Goal: Task Accomplishment & Management: Complete application form

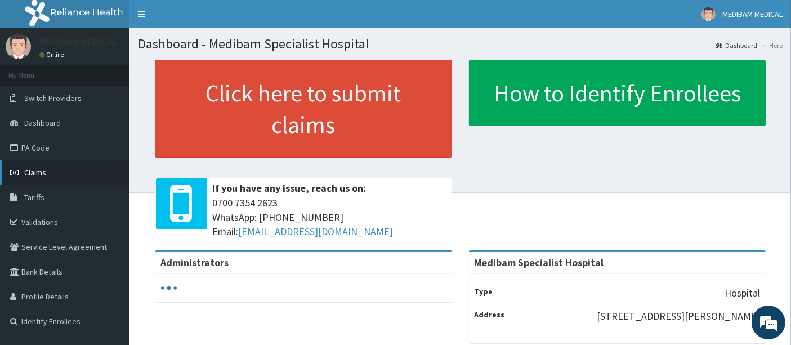
click at [34, 173] on span "Claims" at bounding box center [35, 172] width 22 height 10
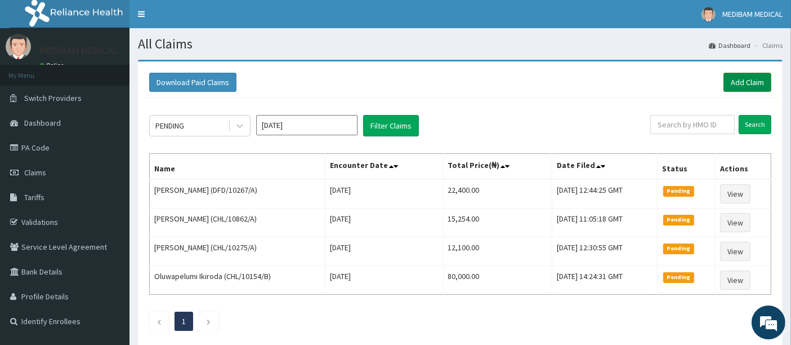
click at [746, 81] on link "Add Claim" at bounding box center [747, 82] width 48 height 19
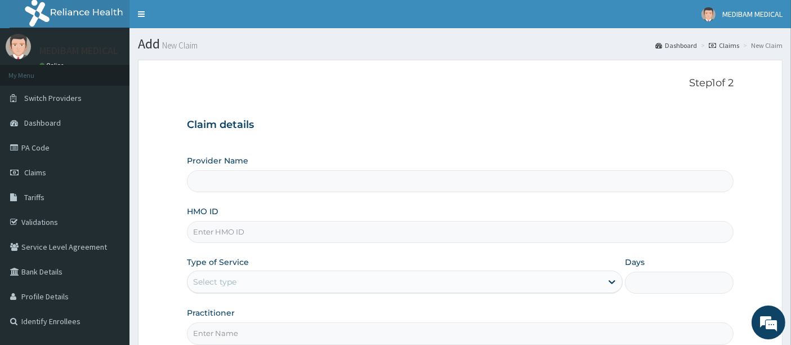
type input "Medibam Specialist Hospital"
click at [249, 231] on input "HMO ID" at bounding box center [460, 232] width 547 height 22
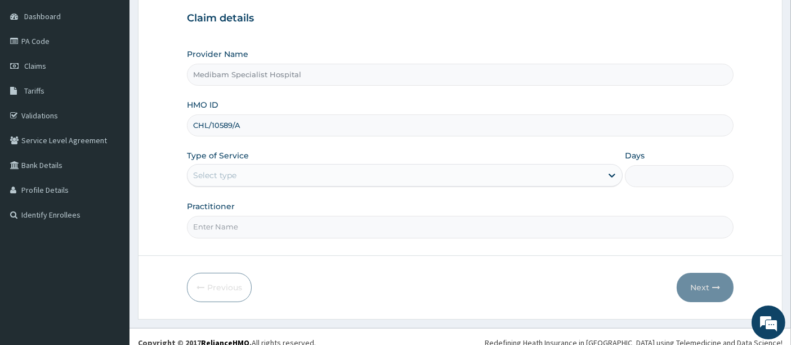
scroll to position [115, 0]
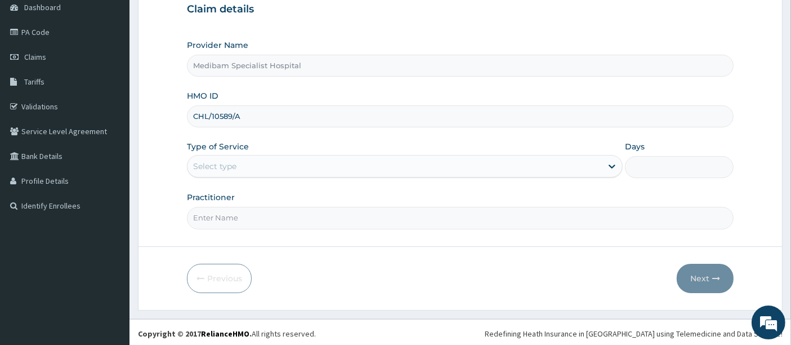
type input "CHL/10589/A"
click at [457, 166] on div "Select type" at bounding box center [394, 166] width 414 height 18
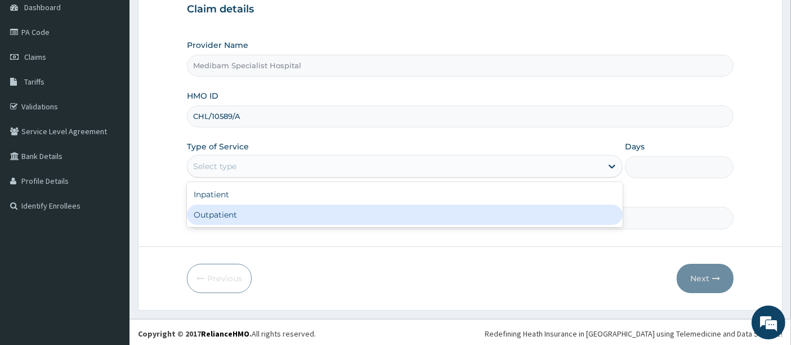
click at [437, 209] on div "Outpatient" at bounding box center [405, 214] width 436 height 20
type input "1"
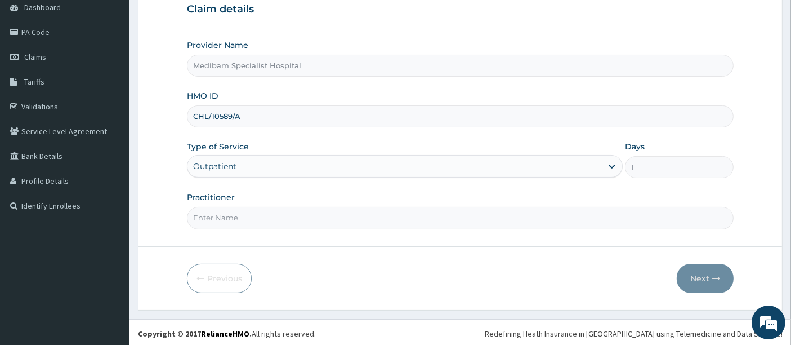
click at [518, 218] on input "Practitioner" at bounding box center [460, 218] width 547 height 22
type input "DR AGHWANA"
click at [696, 279] on button "Next" at bounding box center [705, 277] width 57 height 29
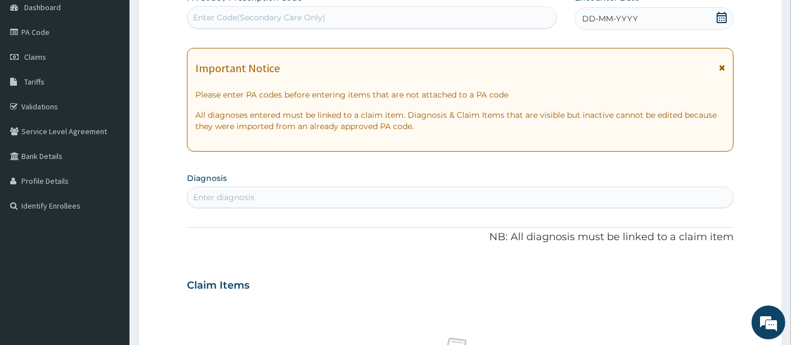
drag, startPoint x: 623, startPoint y: 15, endPoint x: 624, endPoint y: 23, distance: 8.0
click at [623, 15] on span "DD-MM-YYYY" at bounding box center [610, 18] width 56 height 11
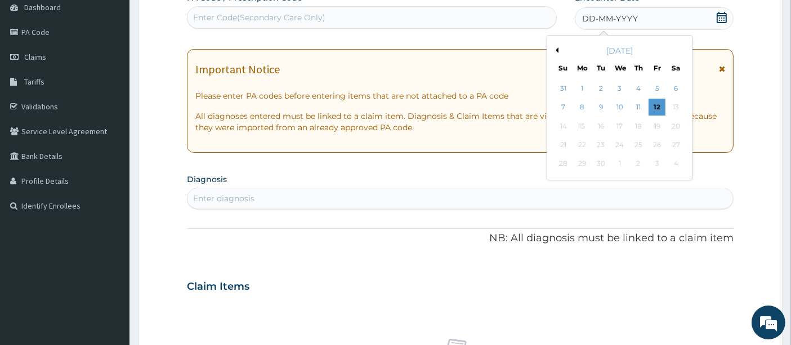
drag, startPoint x: 656, startPoint y: 101, endPoint x: 604, endPoint y: 102, distance: 52.4
click at [656, 101] on div "12" at bounding box center [657, 107] width 17 height 17
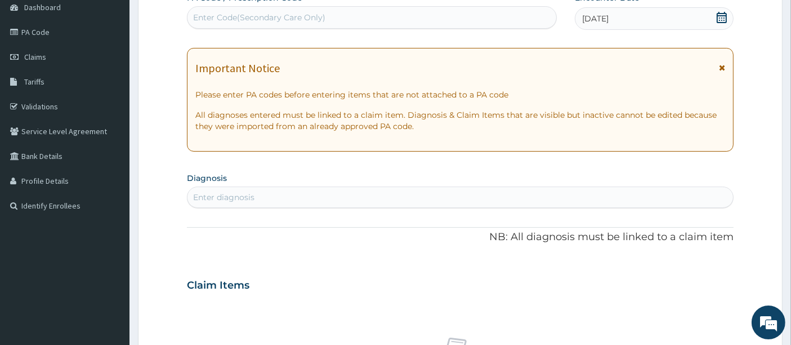
click at [302, 193] on div "Enter diagnosis" at bounding box center [460, 197] width 546 height 18
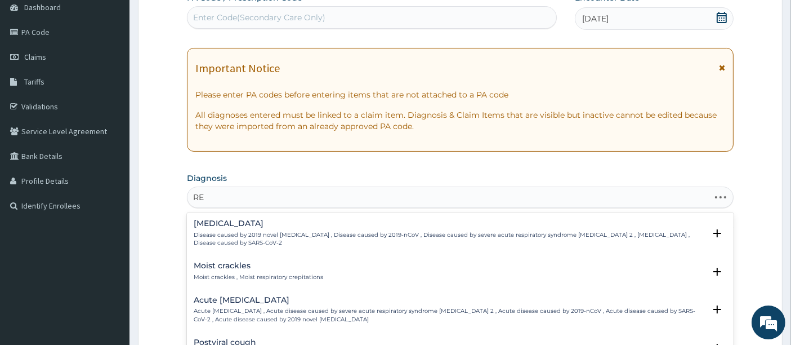
type input "R"
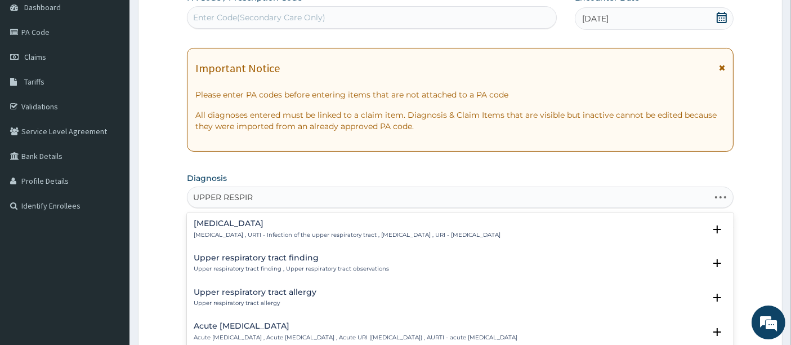
type input "UPPER RESPIRA"
click at [248, 330] on div "Acute upper respiratory infection Acute upper respiratory infection , Acute upp…" at bounding box center [356, 331] width 324 height 20
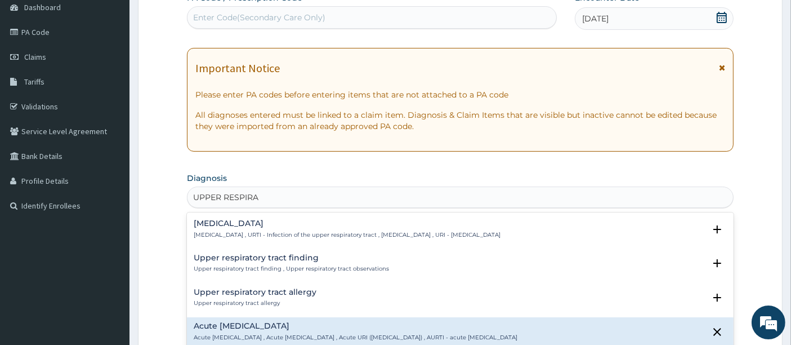
scroll to position [62, 0]
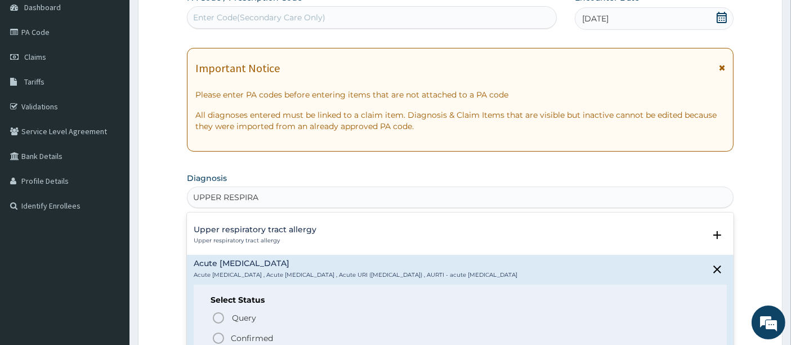
click at [220, 339] on icon "status option filled" at bounding box center [219, 338] width 14 height 14
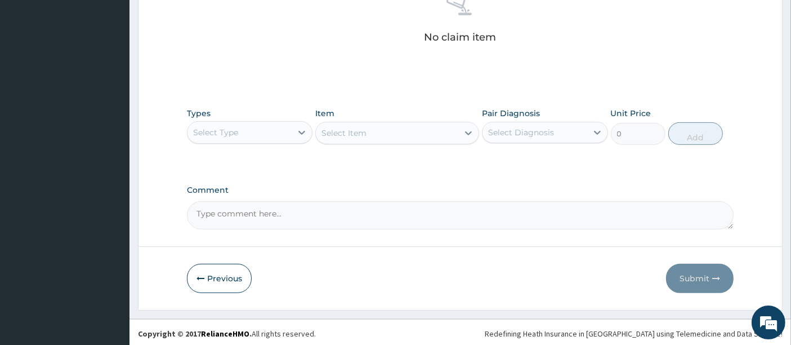
scroll to position [465, 0]
click at [300, 133] on icon at bounding box center [301, 131] width 11 height 11
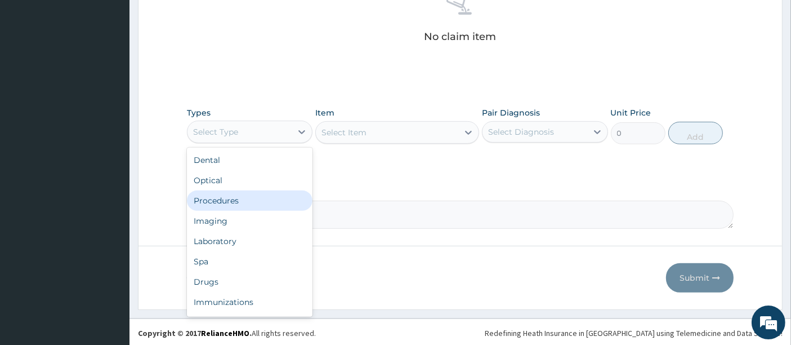
drag, startPoint x: 262, startPoint y: 194, endPoint x: 286, endPoint y: 180, distance: 28.0
click at [267, 192] on div "Procedures" at bounding box center [250, 200] width 126 height 20
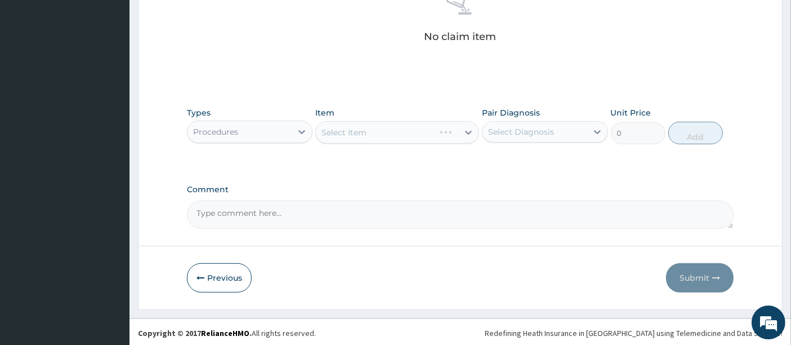
click at [391, 131] on div "Select Item" at bounding box center [397, 132] width 164 height 23
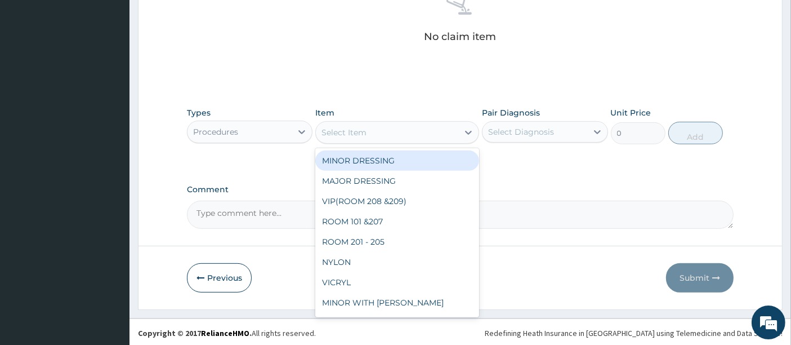
click at [391, 131] on div "Select Item" at bounding box center [387, 132] width 142 height 18
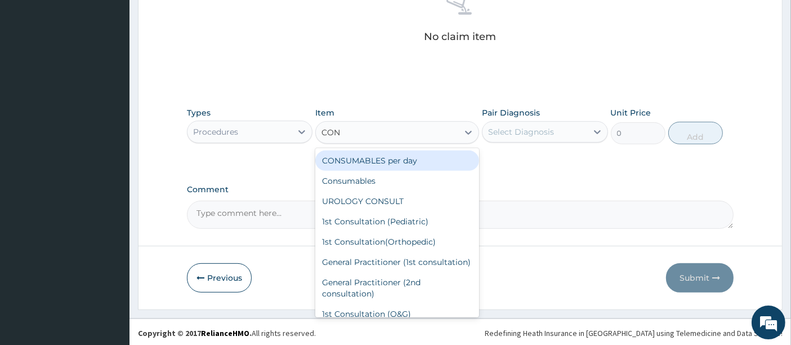
type input "CON"
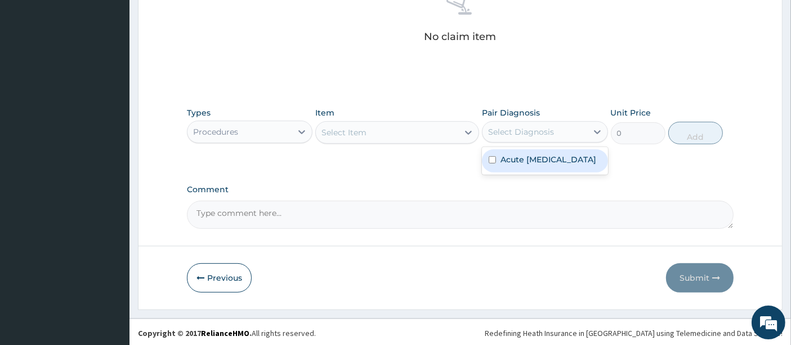
click at [563, 129] on div "Select Diagnosis" at bounding box center [534, 132] width 104 height 18
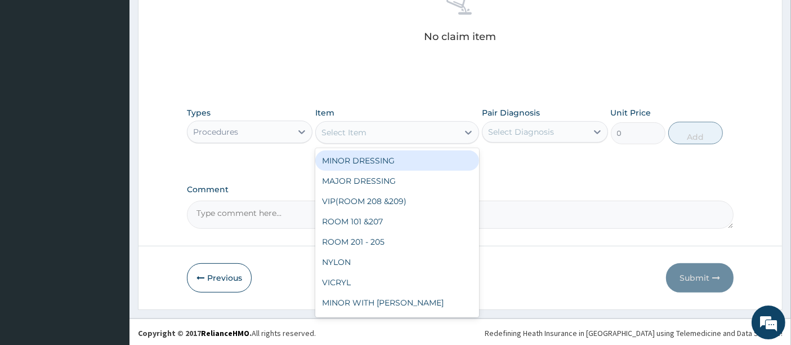
click at [432, 131] on div "Select Item" at bounding box center [387, 132] width 142 height 18
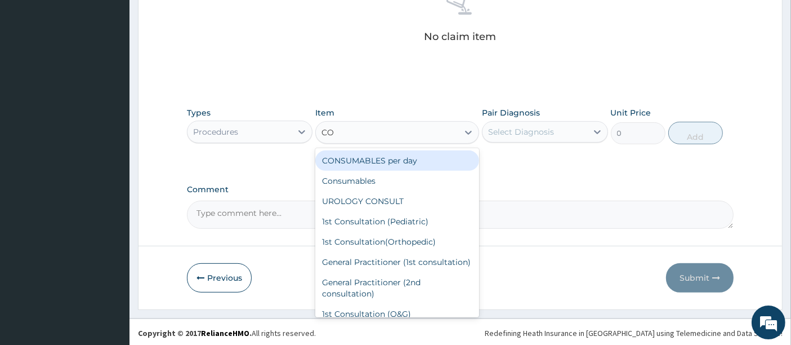
type input "CON"
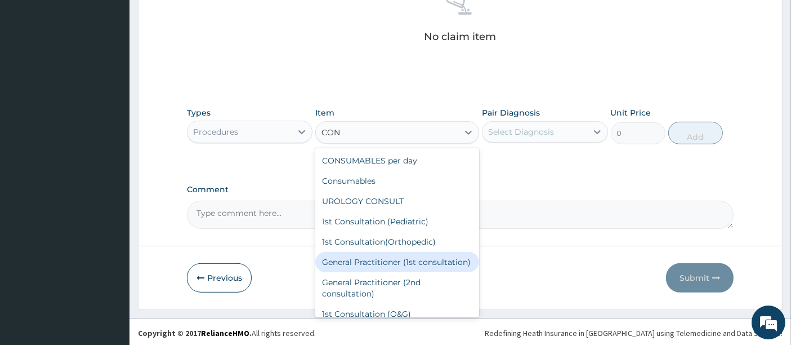
drag, startPoint x: 400, startPoint y: 267, endPoint x: 467, endPoint y: 211, distance: 87.5
click at [400, 267] on div "General Practitioner (1st consultation)" at bounding box center [397, 262] width 164 height 20
type input "1500"
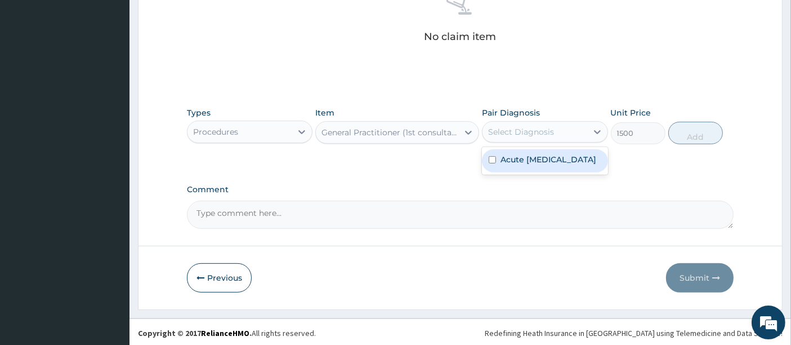
click at [522, 129] on div "Select Diagnosis" at bounding box center [521, 131] width 66 height 11
click at [521, 156] on label "Acute upper respiratory infection" at bounding box center [548, 159] width 96 height 11
checkbox input "true"
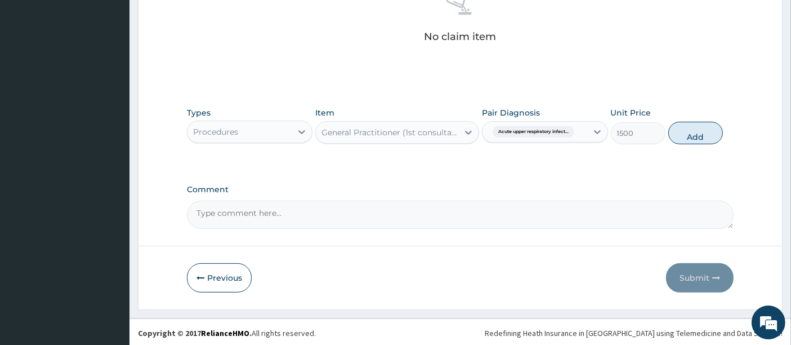
drag, startPoint x: 672, startPoint y: 131, endPoint x: 621, endPoint y: 134, distance: 51.3
click at [672, 132] on button "Add" at bounding box center [695, 133] width 55 height 23
type input "0"
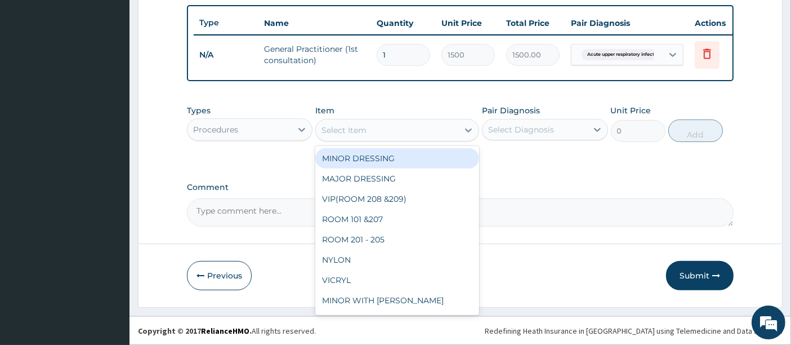
click at [418, 134] on div "Select Item" at bounding box center [387, 130] width 142 height 18
type input "E"
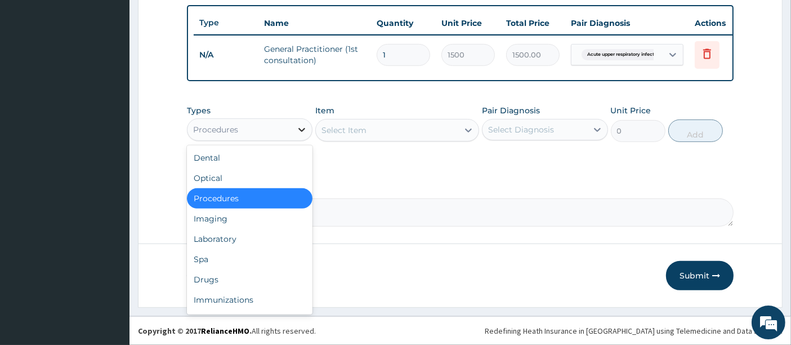
click at [300, 126] on icon at bounding box center [301, 129] width 11 height 11
drag, startPoint x: 217, startPoint y: 279, endPoint x: 270, endPoint y: 239, distance: 65.9
click at [223, 277] on div "Drugs" at bounding box center [250, 279] width 126 height 20
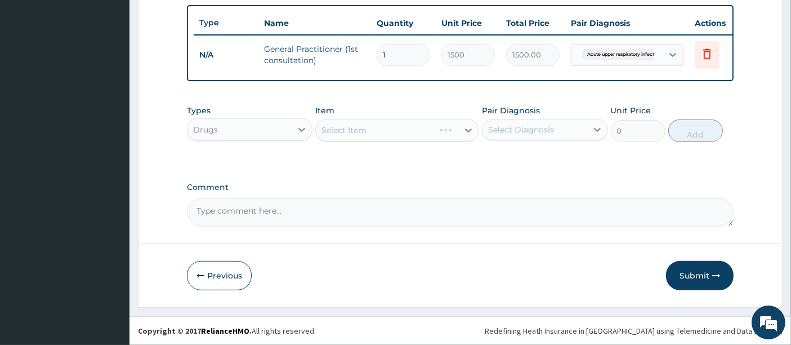
click at [368, 132] on div "Select Item" at bounding box center [397, 130] width 164 height 23
click at [373, 131] on div "Select Item" at bounding box center [397, 130] width 164 height 23
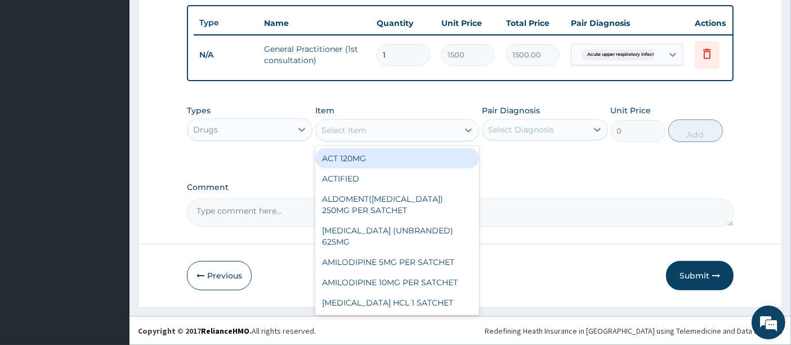
click at [386, 130] on div "Select Item" at bounding box center [387, 130] width 142 height 18
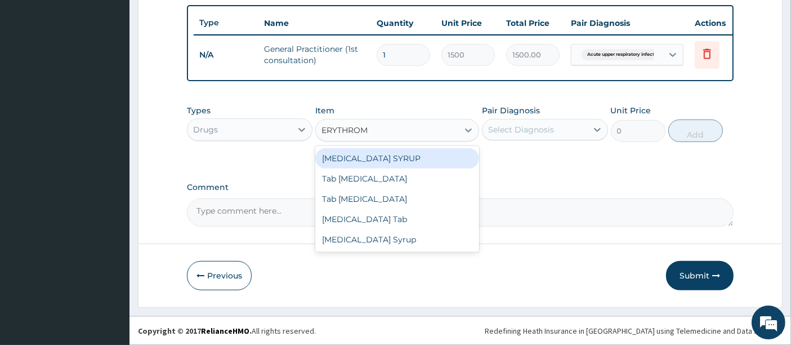
type input "ERYTHROMY"
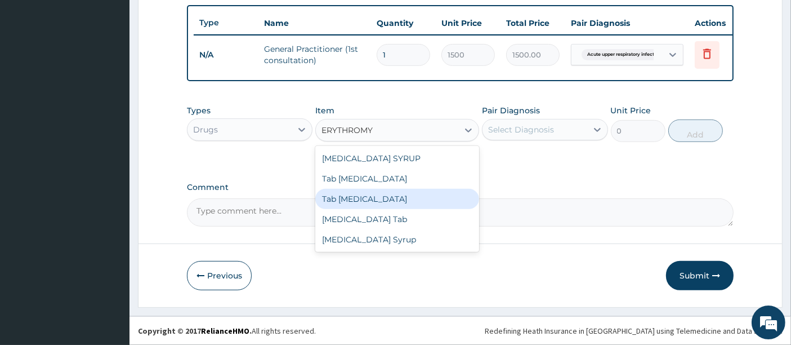
click at [371, 201] on div "Tab Erythromycin" at bounding box center [397, 199] width 164 height 20
type input "50"
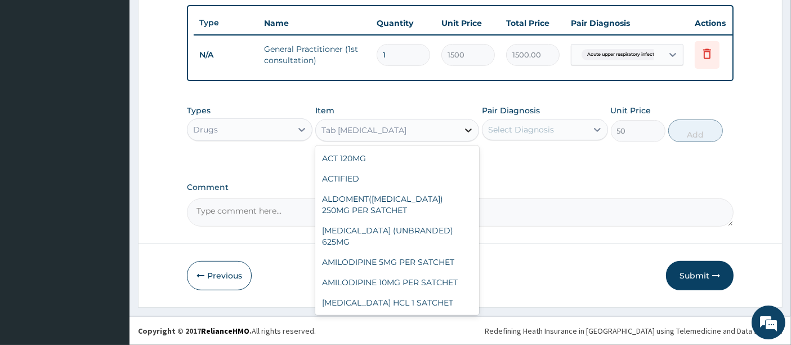
drag, startPoint x: 466, startPoint y: 134, endPoint x: 455, endPoint y: 142, distance: 13.3
click at [466, 135] on icon at bounding box center [468, 129] width 11 height 11
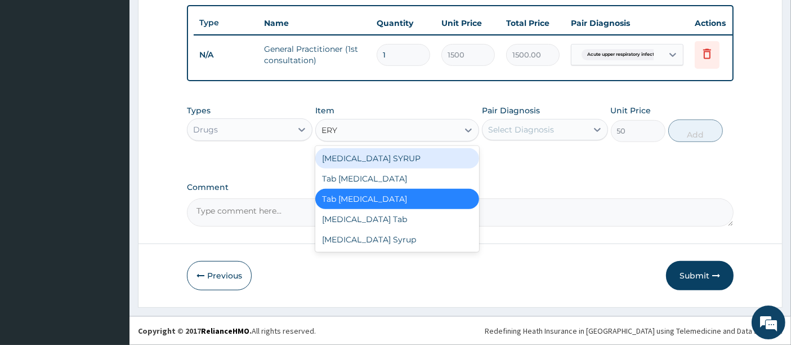
scroll to position [0, 0]
type input "ERYTHR"
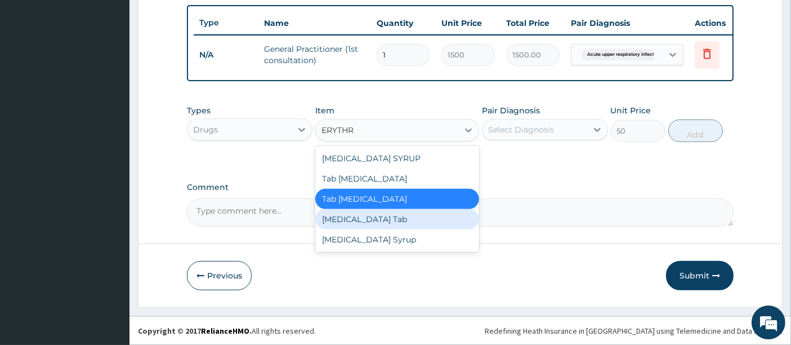
click at [373, 219] on div "Erythromycin Tab" at bounding box center [397, 219] width 164 height 20
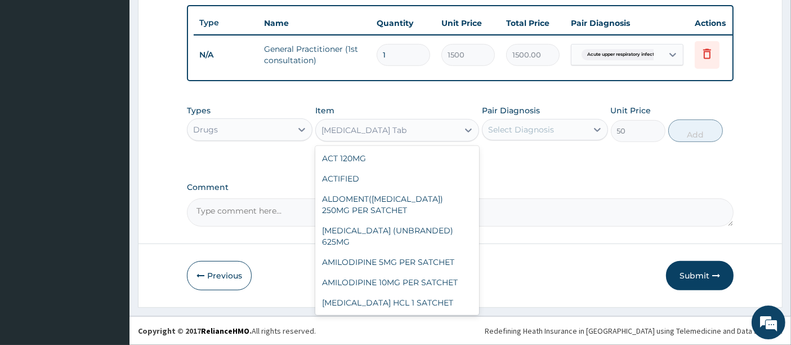
drag, startPoint x: 464, startPoint y: 129, endPoint x: 444, endPoint y: 145, distance: 26.5
click at [463, 129] on icon at bounding box center [468, 129] width 11 height 11
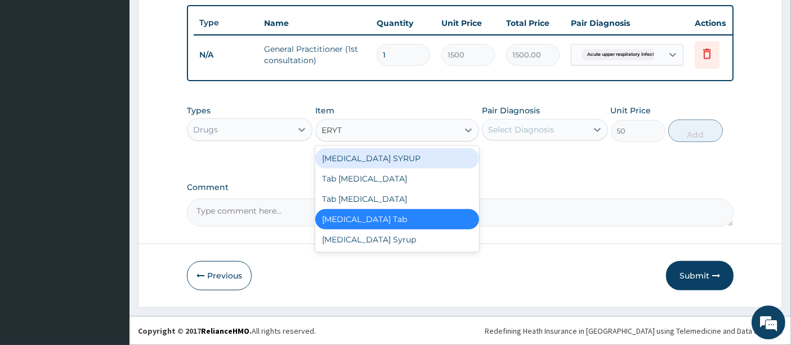
type input "ERYTH"
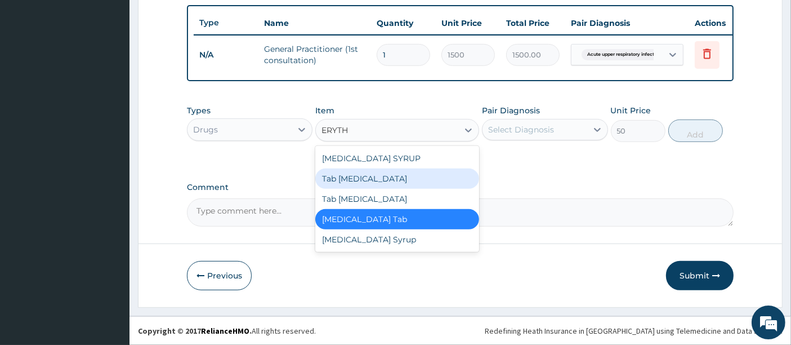
click at [360, 177] on div "Tab Erythromycin" at bounding box center [397, 178] width 164 height 20
type input "60"
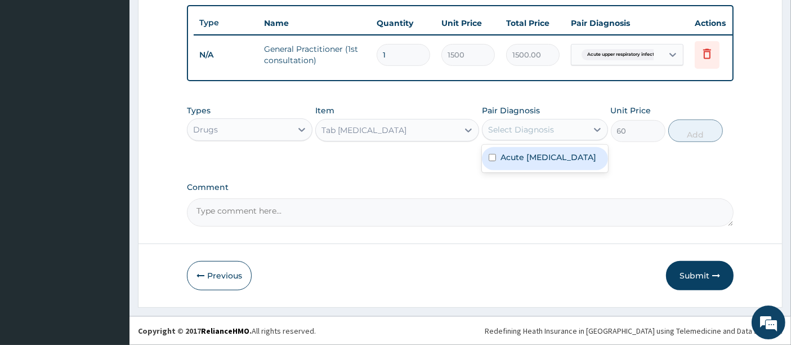
click at [539, 132] on div "Select Diagnosis" at bounding box center [521, 129] width 66 height 11
drag, startPoint x: 540, startPoint y: 159, endPoint x: 574, endPoint y: 150, distance: 35.0
click at [543, 159] on label "Acute upper respiratory infection" at bounding box center [548, 156] width 96 height 11
checkbox input "true"
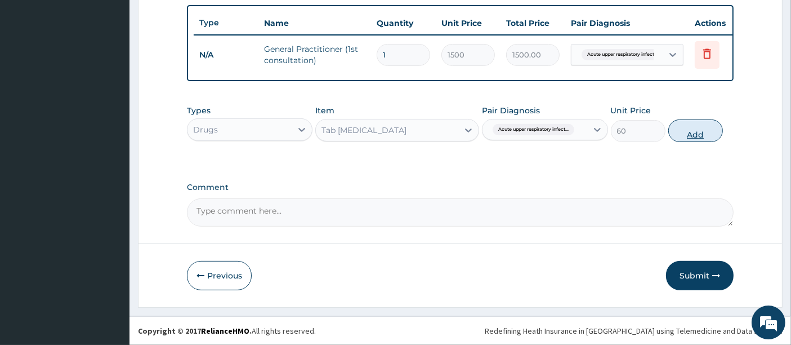
click at [695, 133] on button "Add" at bounding box center [695, 130] width 55 height 23
type input "0"
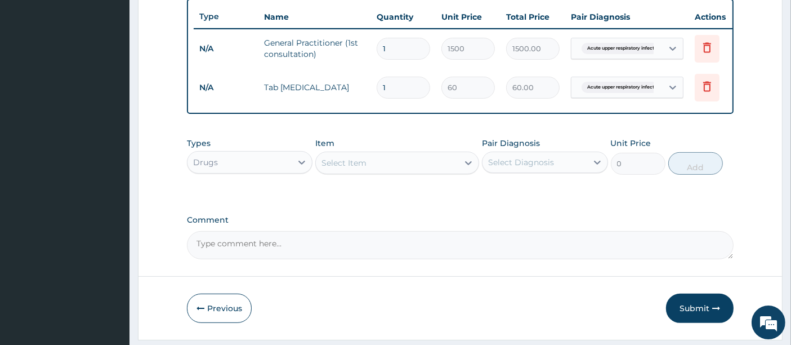
type input "15"
type input "900.00"
type input "15"
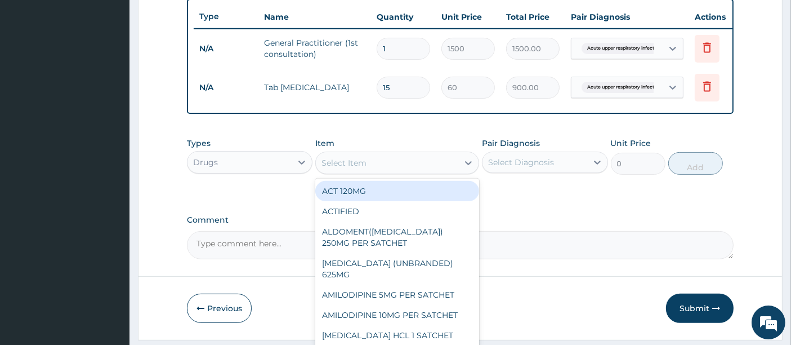
click at [386, 169] on div "Select Item" at bounding box center [387, 163] width 142 height 18
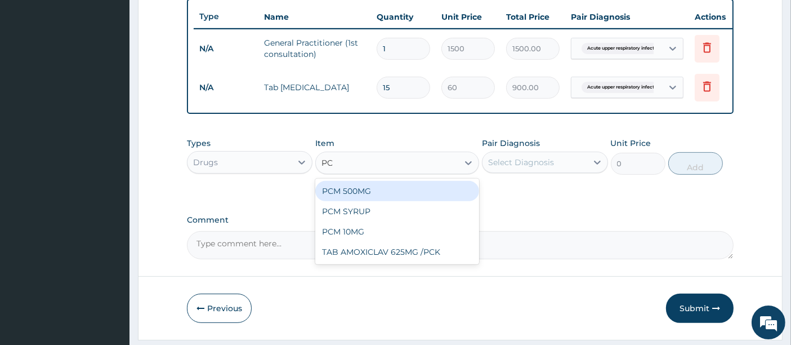
type input "PCM"
click at [365, 200] on div "PCM 500MG" at bounding box center [397, 191] width 164 height 20
type input "28"
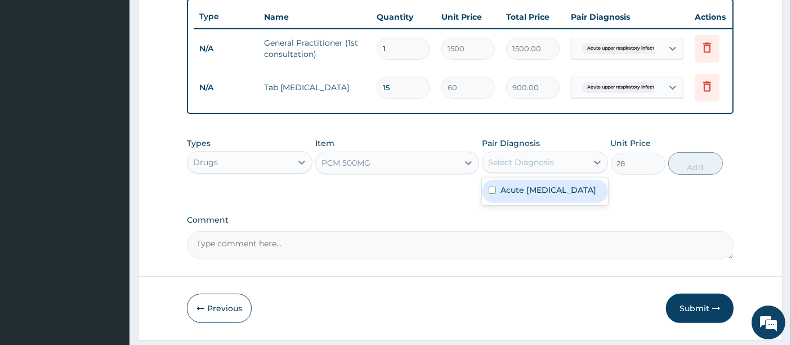
click at [520, 164] on div "Select Diagnosis" at bounding box center [521, 161] width 66 height 11
drag, startPoint x: 519, startPoint y: 198, endPoint x: 611, endPoint y: 190, distance: 92.7
click at [532, 195] on label "Acute upper respiratory infection" at bounding box center [548, 189] width 96 height 11
checkbox input "true"
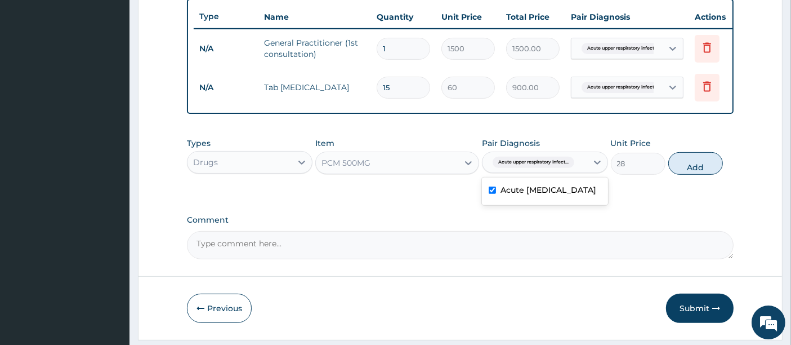
click at [666, 173] on div "Types Drugs Item PCM 500MG Pair Diagnosis option Acute upper respiratory infect…" at bounding box center [460, 156] width 547 height 48
click at [694, 175] on button "Add" at bounding box center [695, 163] width 55 height 23
type input "0"
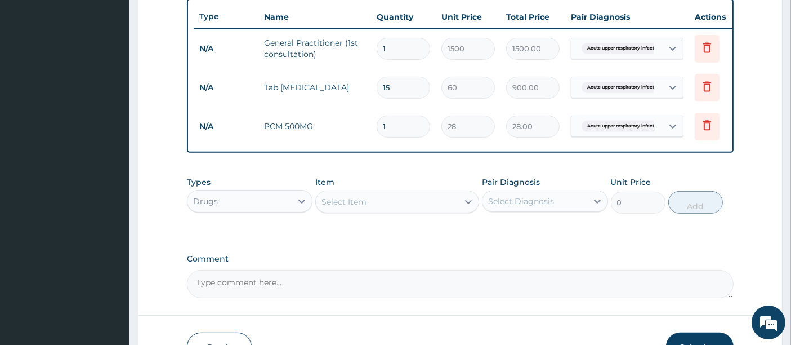
type input "18"
type input "504.00"
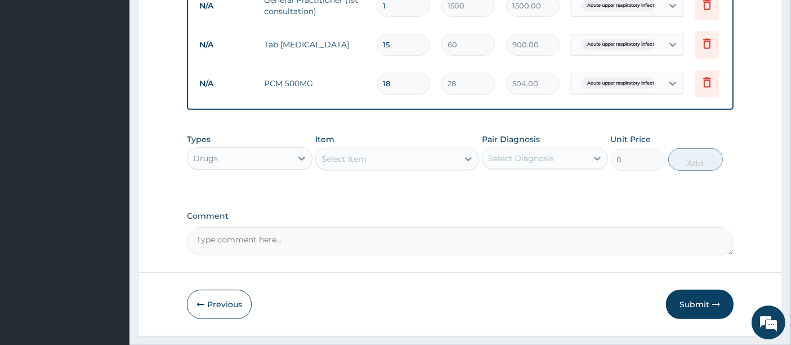
scroll to position [498, 0]
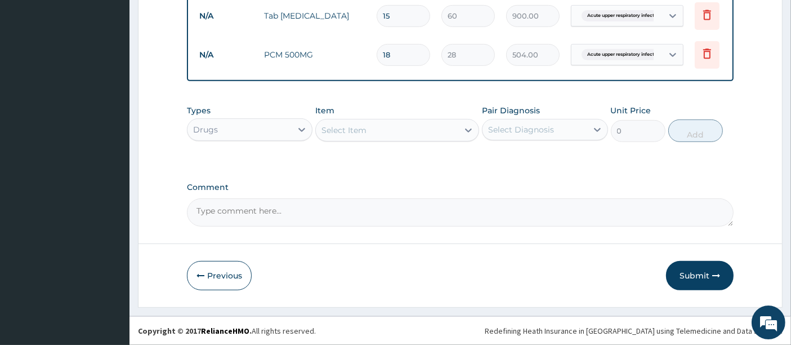
type input "18"
click at [695, 280] on button "Submit" at bounding box center [700, 275] width 68 height 29
click at [687, 272] on button "Submit" at bounding box center [700, 275] width 68 height 29
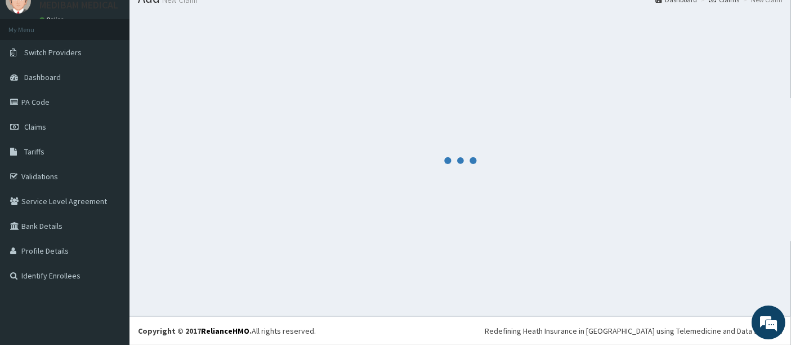
scroll to position [45, 0]
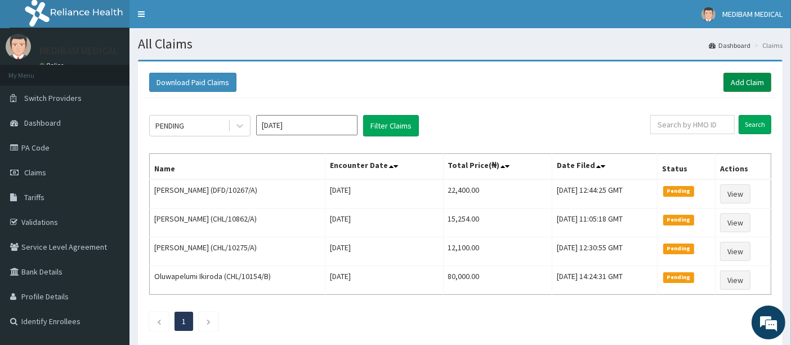
click at [744, 83] on link "Add Claim" at bounding box center [747, 82] width 48 height 19
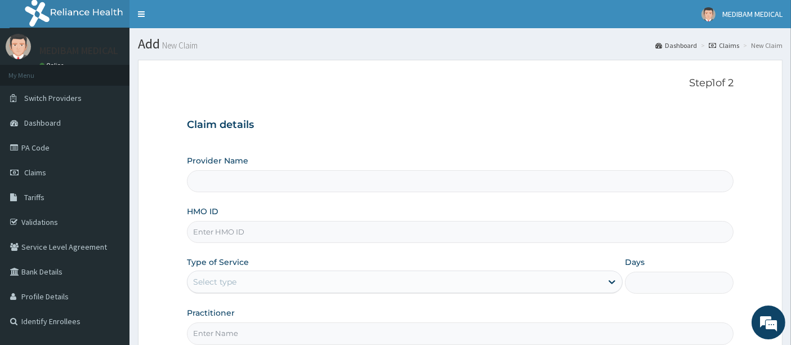
click at [236, 231] on input "HMO ID" at bounding box center [460, 232] width 547 height 22
type input "Medibam Specialist Hospital"
type input "CHL/10589/D"
click at [253, 279] on div "Select type" at bounding box center [394, 281] width 414 height 18
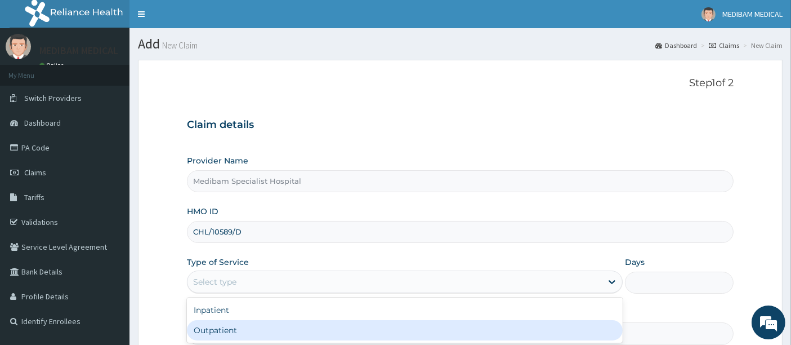
drag, startPoint x: 249, startPoint y: 325, endPoint x: 300, endPoint y: 317, distance: 51.8
click at [254, 325] on div "Outpatient" at bounding box center [405, 330] width 436 height 20
type input "1"
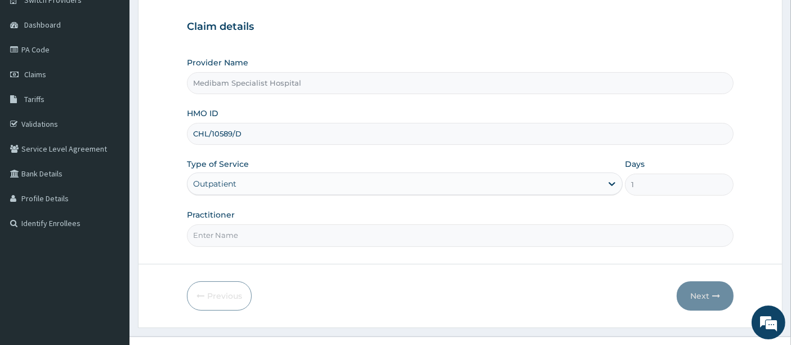
scroll to position [115, 0]
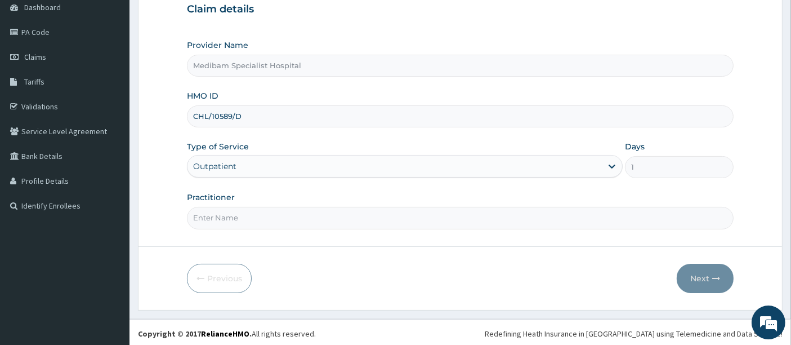
click at [360, 212] on input "Practitioner" at bounding box center [460, 218] width 547 height 22
type input "[PERSON_NAME]"
click at [706, 279] on button "Next" at bounding box center [705, 277] width 57 height 29
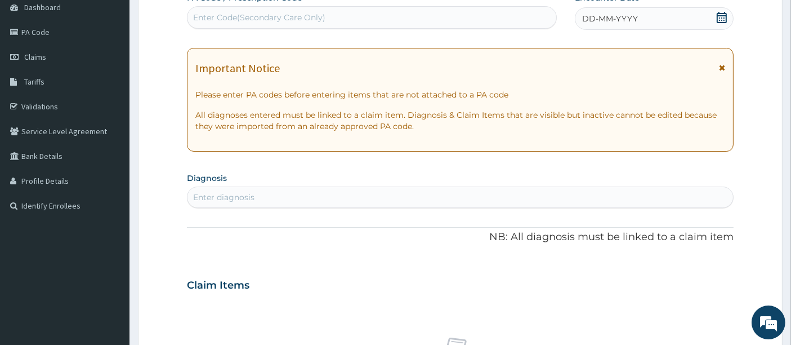
drag, startPoint x: 651, startPoint y: 24, endPoint x: 645, endPoint y: 24, distance: 6.2
click at [646, 24] on div "DD-MM-YYYY" at bounding box center [654, 18] width 159 height 23
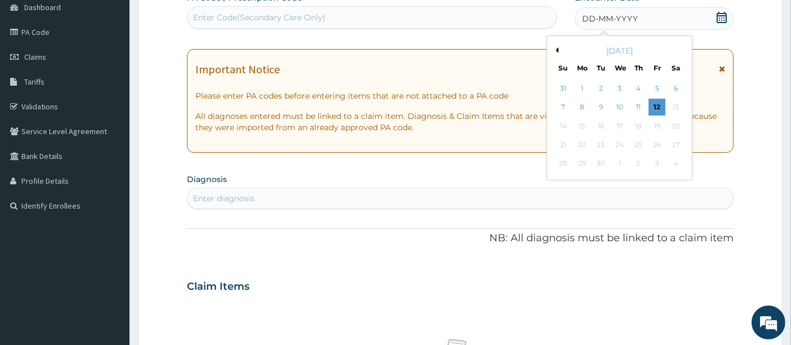
drag, startPoint x: 660, startPoint y: 108, endPoint x: 625, endPoint y: 116, distance: 35.4
click at [651, 111] on div "12" at bounding box center [657, 107] width 17 height 17
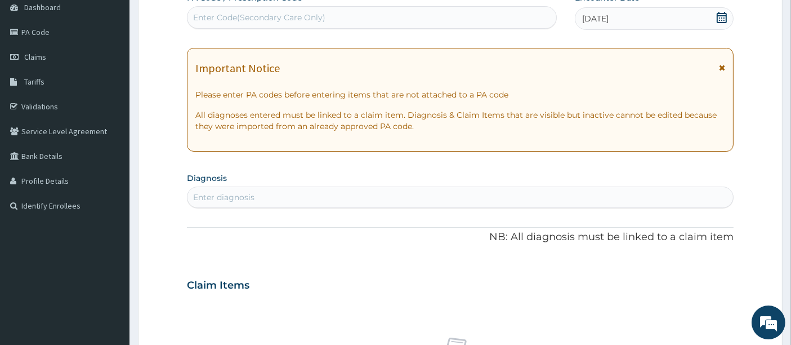
click at [309, 188] on div "Enter diagnosis" at bounding box center [460, 197] width 546 height 18
type input "R"
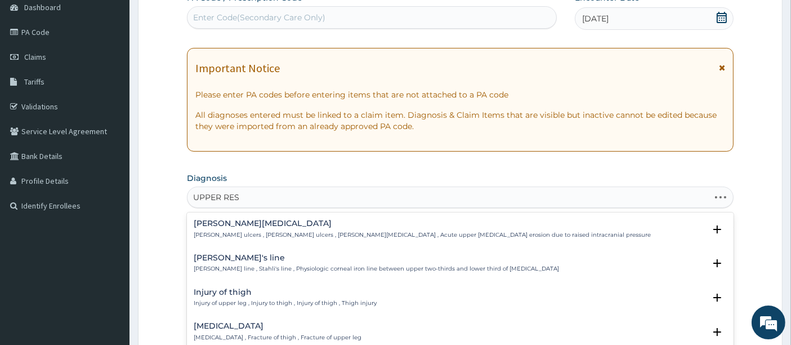
type input "UPPER RESP"
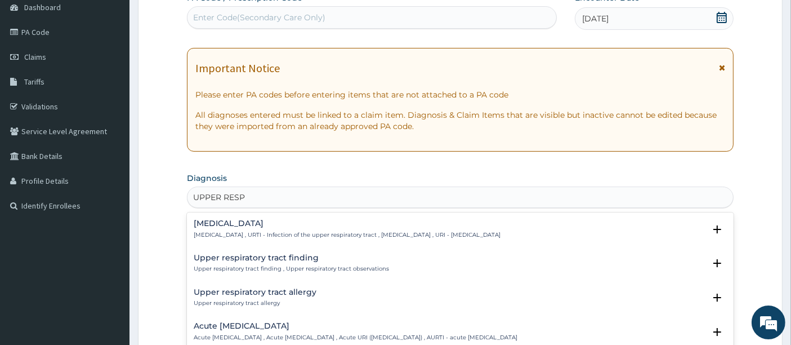
click at [278, 326] on h4 "Acute upper respiratory infection" at bounding box center [356, 325] width 324 height 8
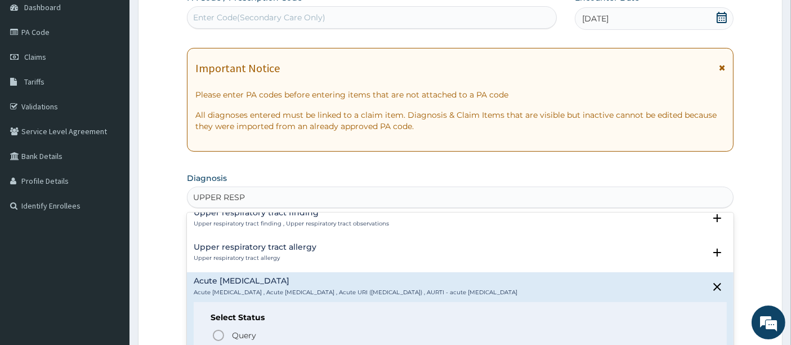
scroll to position [62, 0]
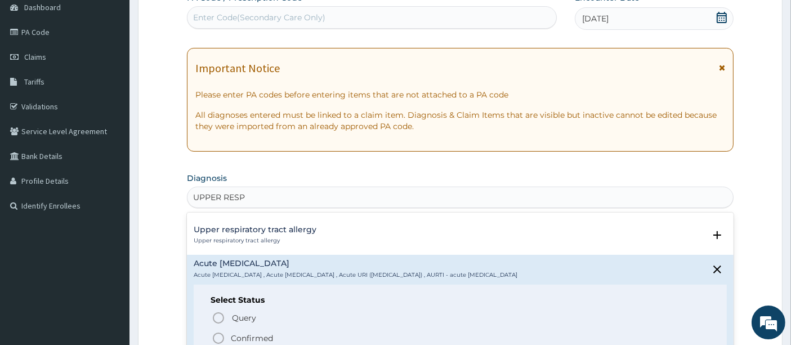
drag, startPoint x: 218, startPoint y: 337, endPoint x: 241, endPoint y: 325, distance: 25.7
click at [218, 337] on icon "status option filled" at bounding box center [219, 338] width 14 height 14
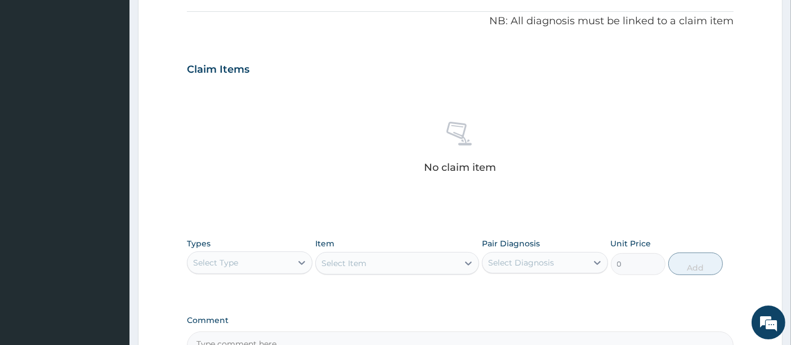
scroll to position [428, 0]
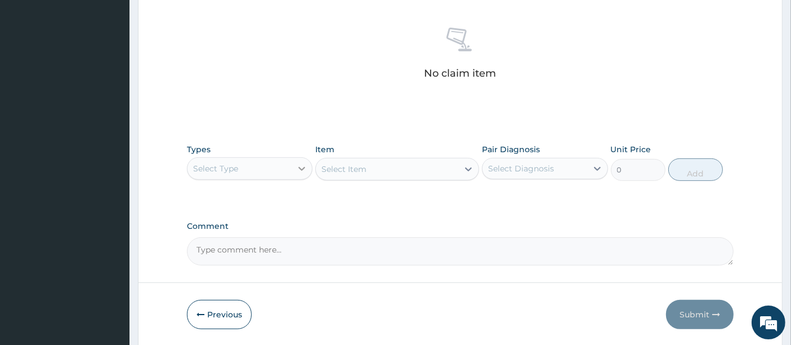
click at [300, 167] on icon at bounding box center [301, 169] width 7 height 4
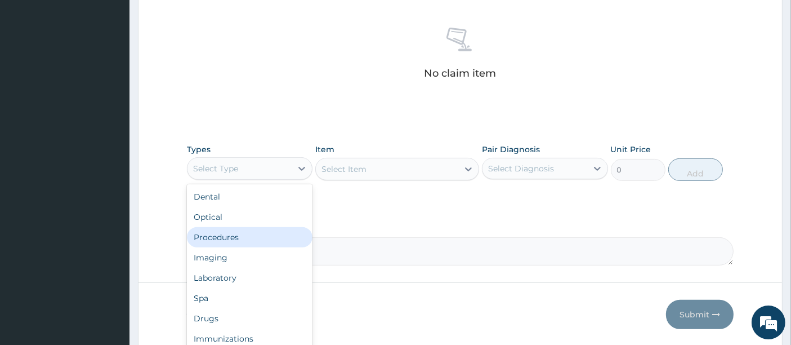
drag, startPoint x: 248, startPoint y: 234, endPoint x: 341, endPoint y: 207, distance: 97.3
click at [263, 230] on div "Procedures" at bounding box center [250, 237] width 126 height 20
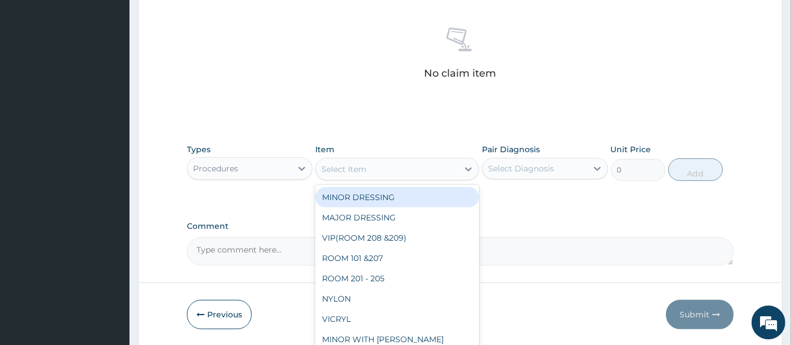
click at [400, 168] on div "Select Item" at bounding box center [387, 169] width 142 height 18
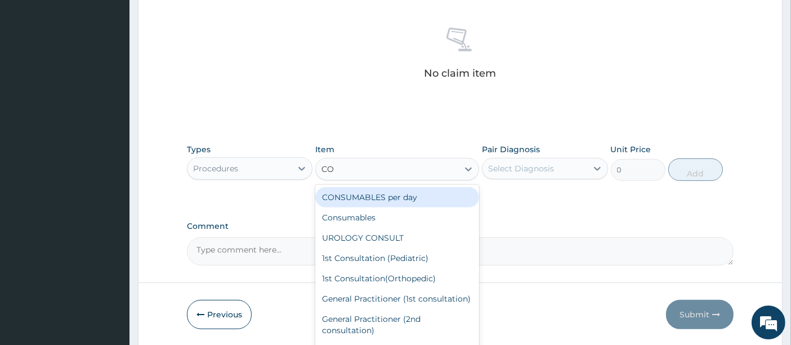
type input "CON"
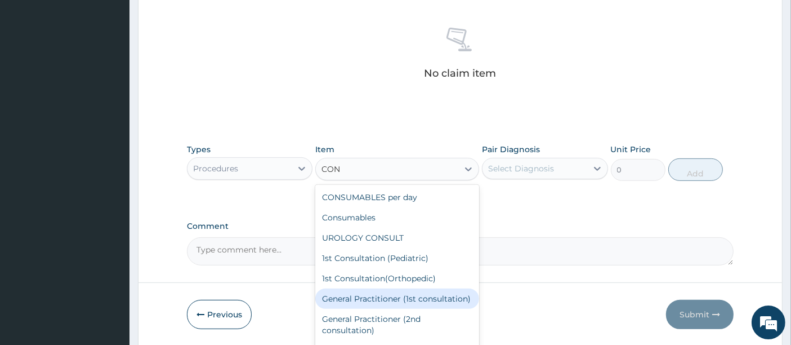
drag, startPoint x: 392, startPoint y: 297, endPoint x: 410, endPoint y: 277, distance: 26.3
click at [395, 293] on div "General Practitioner (1st consultation)" at bounding box center [397, 298] width 164 height 20
type input "1500"
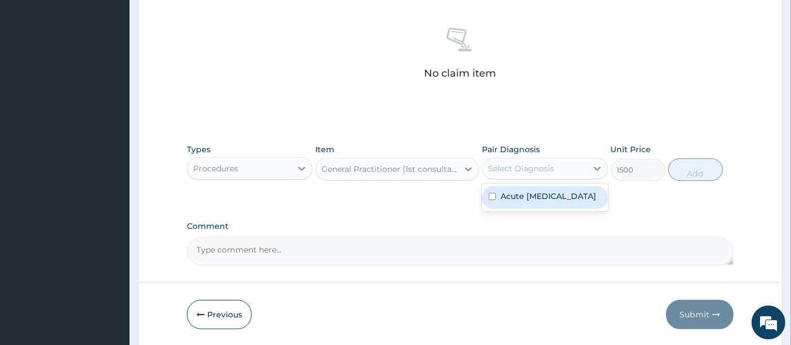
click at [534, 167] on div "Select Diagnosis" at bounding box center [521, 168] width 66 height 11
drag, startPoint x: 547, startPoint y: 208, endPoint x: 565, endPoint y: 205, distance: 18.3
click at [551, 202] on label "Acute upper respiratory infection" at bounding box center [548, 195] width 96 height 11
checkbox input "true"
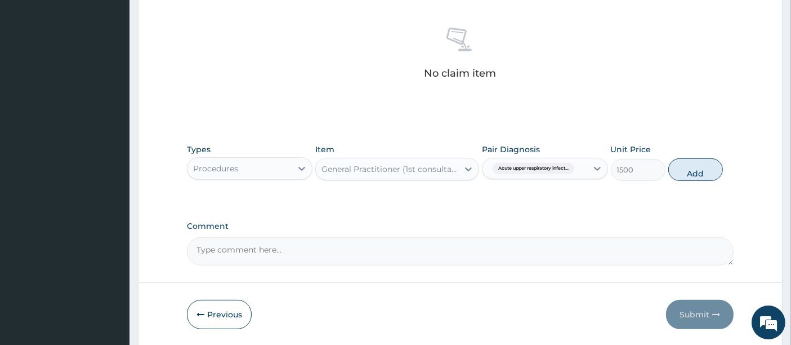
drag, startPoint x: 704, startPoint y: 168, endPoint x: 589, endPoint y: 172, distance: 114.9
click at [701, 169] on button "Add" at bounding box center [695, 169] width 55 height 23
type input "0"
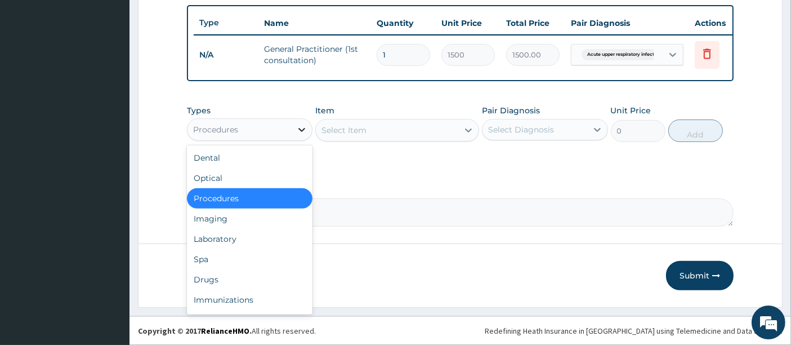
click at [298, 128] on icon at bounding box center [301, 129] width 11 height 11
drag, startPoint x: 213, startPoint y: 280, endPoint x: 253, endPoint y: 256, distance: 47.5
click at [222, 276] on div "Drugs" at bounding box center [250, 279] width 126 height 20
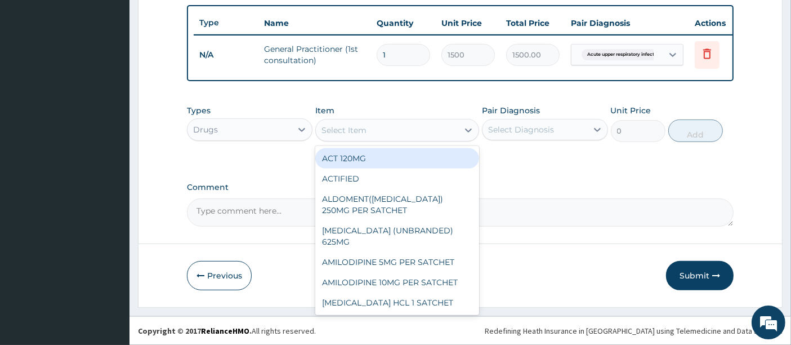
click at [419, 131] on div "Select Item" at bounding box center [387, 130] width 142 height 18
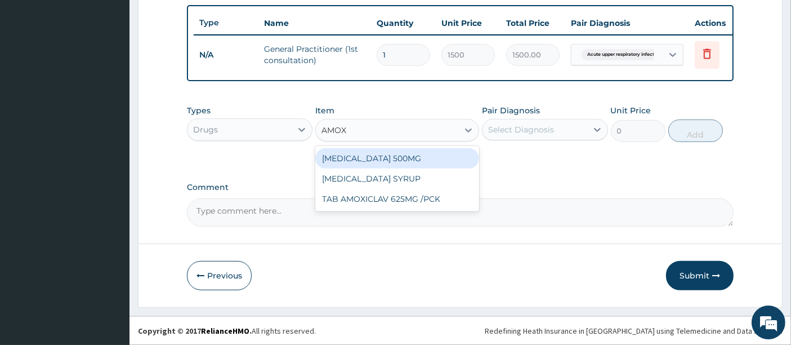
type input "AMOXI"
drag, startPoint x: 392, startPoint y: 162, endPoint x: 410, endPoint y: 153, distance: 20.6
click at [392, 162] on div "AMOXICILLIN SYRUP" at bounding box center [397, 158] width 164 height 20
type input "1050"
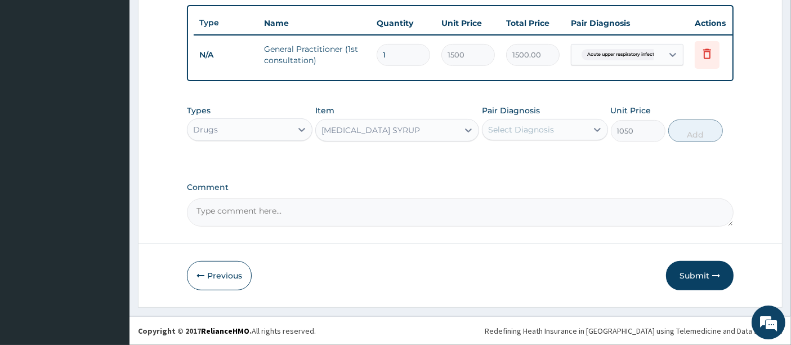
click at [536, 124] on div "Select Diagnosis" at bounding box center [534, 129] width 104 height 18
drag, startPoint x: 536, startPoint y: 167, endPoint x: 553, endPoint y: 160, distance: 18.2
click at [538, 163] on label "Acute upper respiratory infection" at bounding box center [548, 156] width 96 height 11
checkbox input "true"
click at [673, 136] on button "Add" at bounding box center [695, 130] width 55 height 23
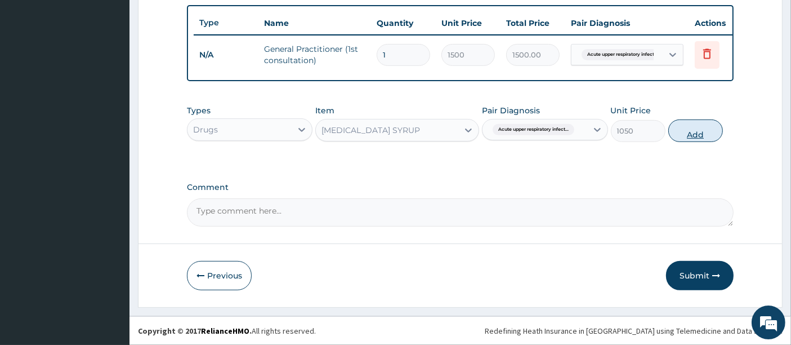
type input "0"
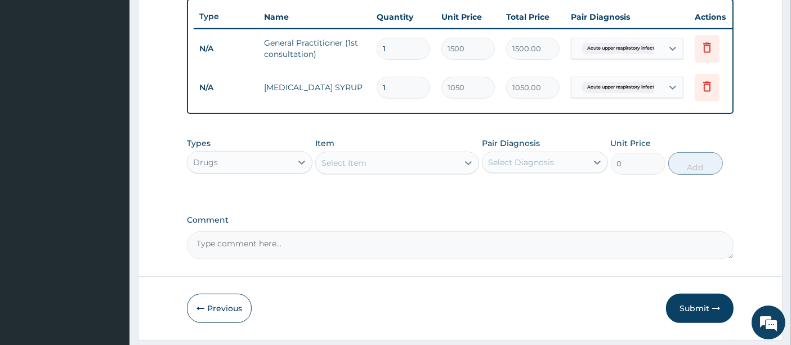
click at [404, 169] on div "Select Item" at bounding box center [387, 163] width 142 height 18
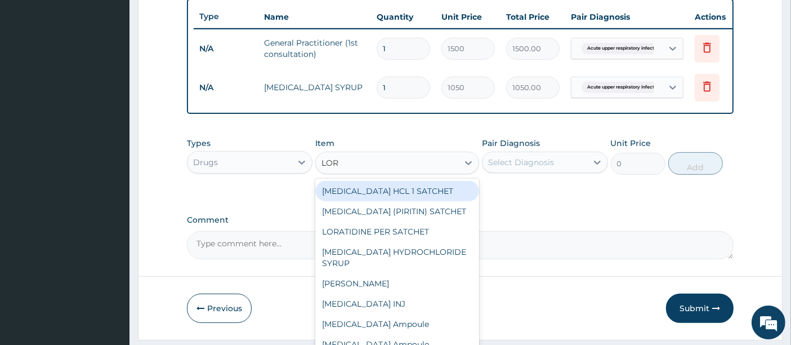
type input "LORA"
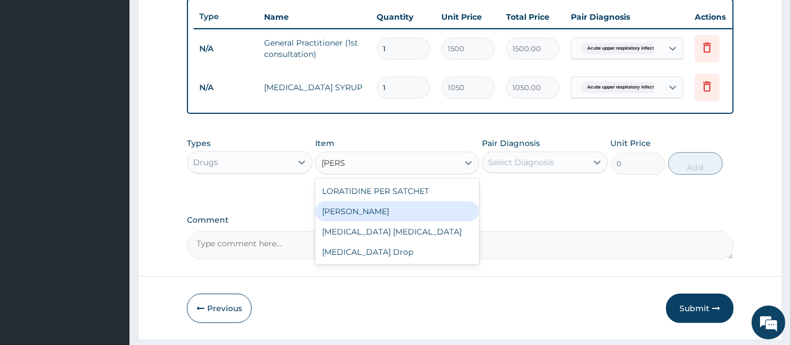
drag, startPoint x: 374, startPoint y: 216, endPoint x: 453, endPoint y: 200, distance: 79.7
click at [377, 216] on div "LORATIDINE SYRUP" at bounding box center [397, 211] width 164 height 20
type input "700"
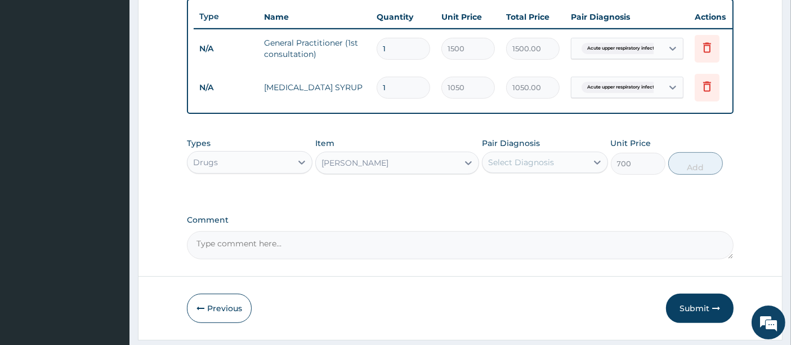
click at [527, 163] on div "Select Diagnosis" at bounding box center [534, 162] width 104 height 18
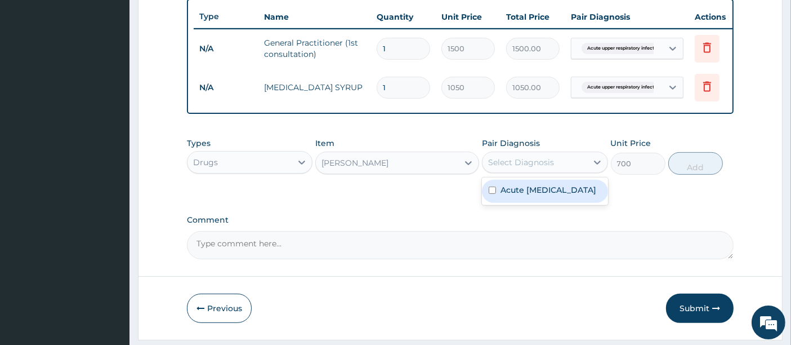
drag, startPoint x: 584, startPoint y: 214, endPoint x: 625, endPoint y: 194, distance: 46.1
click at [591, 203] on div "Acute upper respiratory infection" at bounding box center [545, 191] width 126 height 23
checkbox input "true"
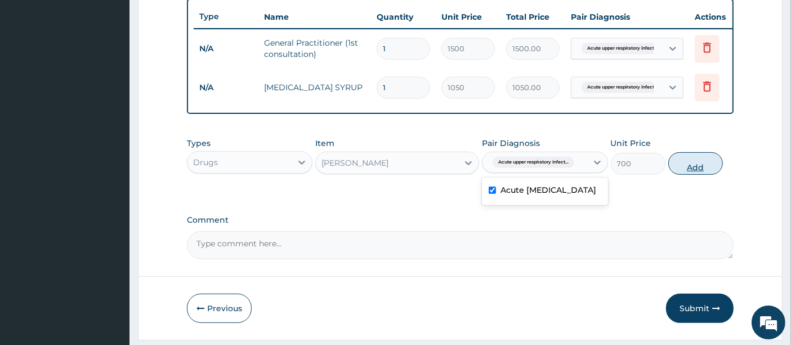
click at [693, 172] on button "Add" at bounding box center [695, 163] width 55 height 23
type input "0"
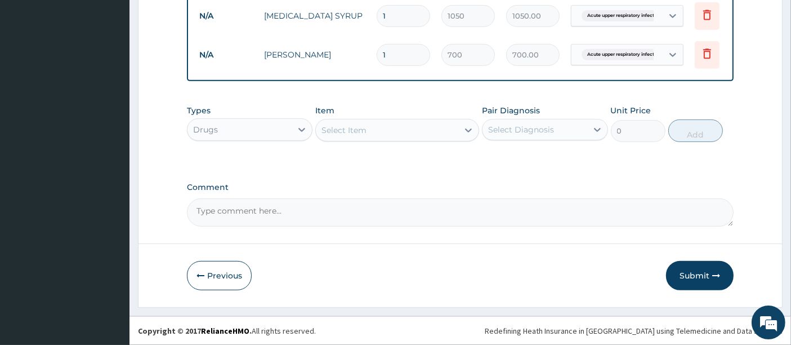
scroll to position [498, 0]
click at [695, 278] on button "Submit" at bounding box center [700, 275] width 68 height 29
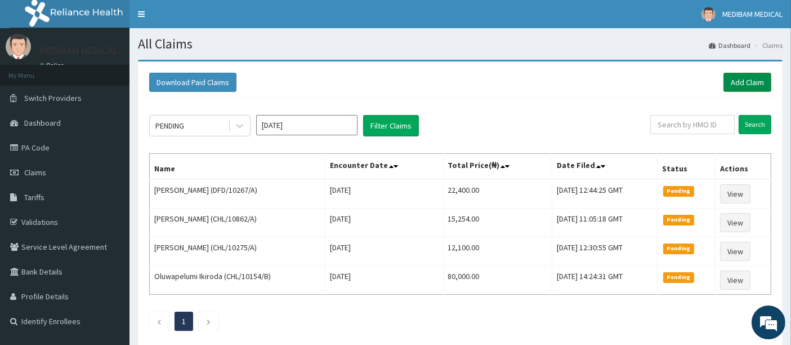
click at [749, 83] on link "Add Claim" at bounding box center [747, 82] width 48 height 19
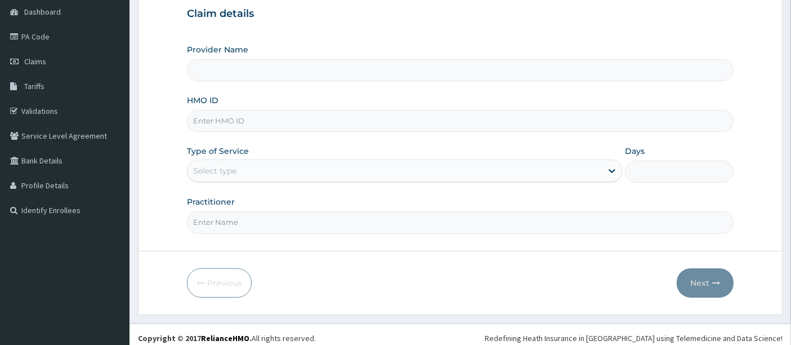
scroll to position [115, 0]
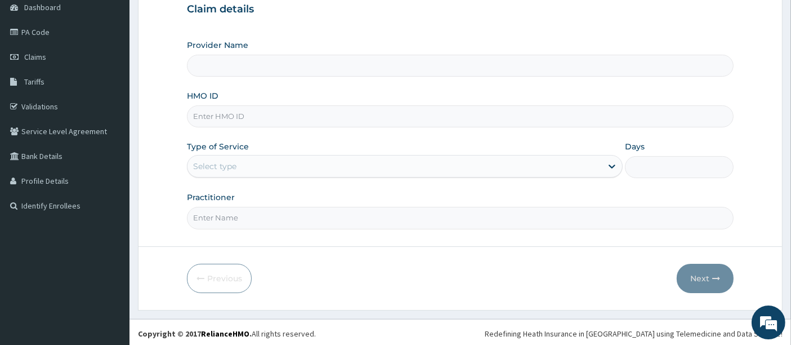
click at [263, 119] on input "HMO ID" at bounding box center [460, 116] width 547 height 22
type input "Medibam Specialist Hospital"
type input "CHL/10589/C"
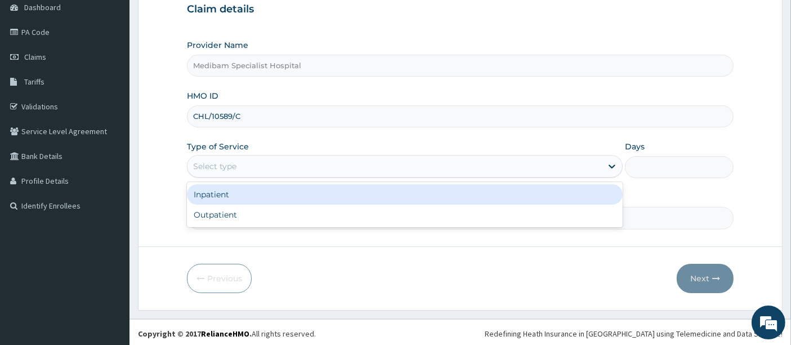
drag, startPoint x: 394, startPoint y: 163, endPoint x: 389, endPoint y: 176, distance: 13.9
click at [394, 163] on div "Select type" at bounding box center [394, 166] width 414 height 18
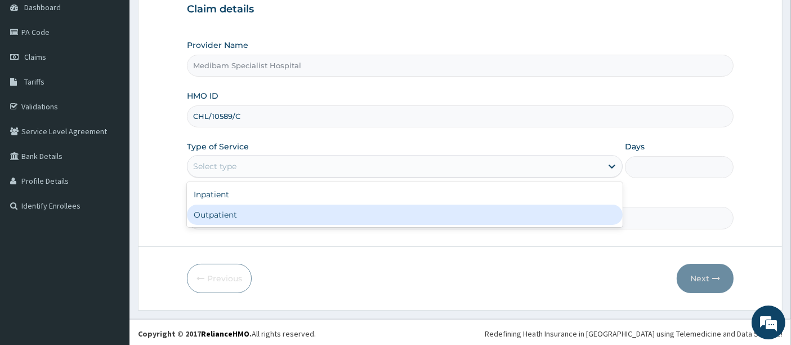
click at [358, 213] on div "Outpatient" at bounding box center [405, 214] width 436 height 20
type input "1"
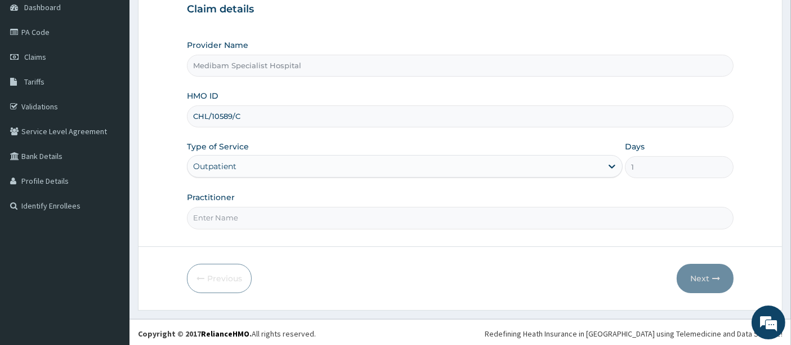
click at [415, 216] on input "Practitioner" at bounding box center [460, 218] width 547 height 22
type input "[PERSON_NAME]"
click at [695, 271] on button "Next" at bounding box center [705, 277] width 57 height 29
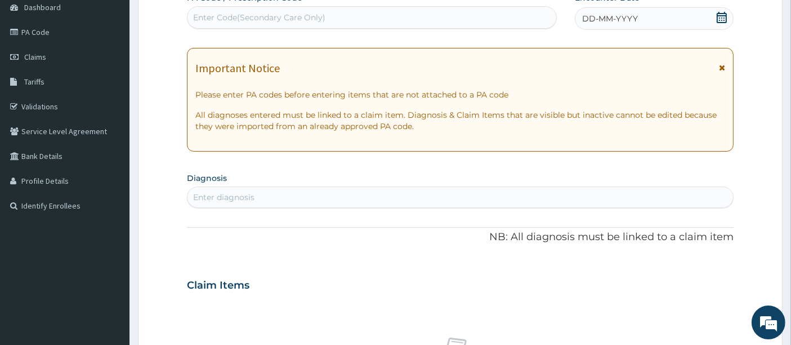
click at [663, 17] on div "DD-MM-YYYY" at bounding box center [654, 18] width 159 height 23
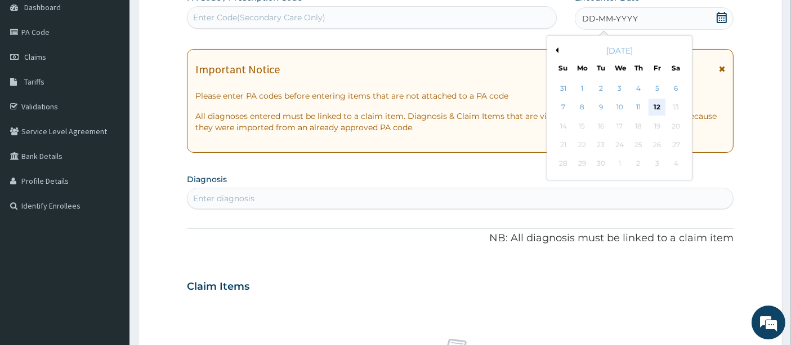
click at [653, 105] on div "12" at bounding box center [657, 107] width 17 height 17
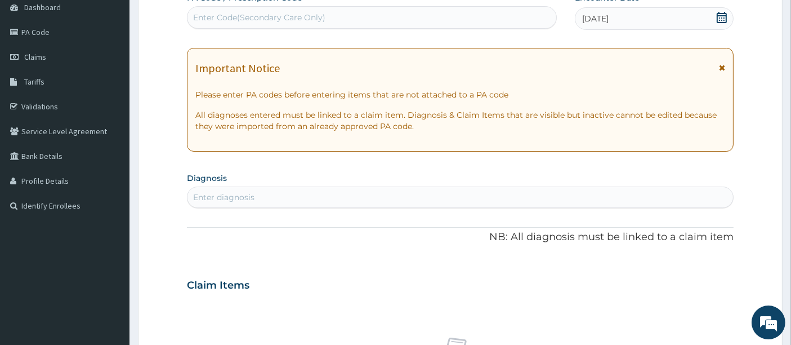
click at [258, 189] on div "Enter diagnosis" at bounding box center [460, 197] width 546 height 18
type input "R"
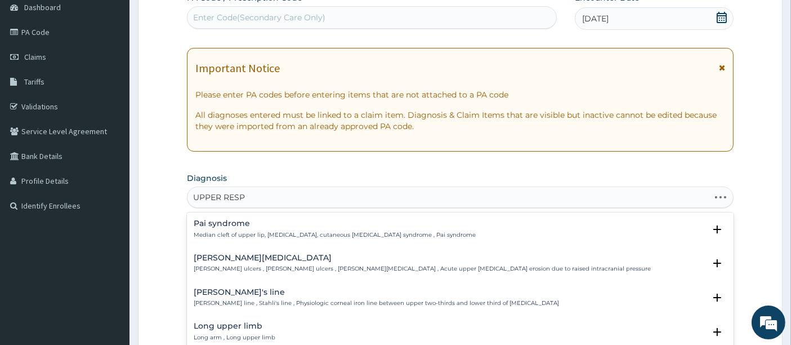
type input "UPPER RESPI"
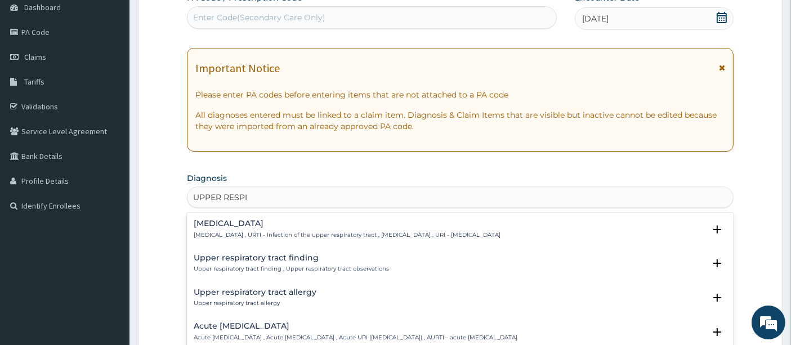
click at [235, 333] on p "Acute [MEDICAL_DATA] , Acute [MEDICAL_DATA] , Acute URI ([MEDICAL_DATA]) , AURT…" at bounding box center [356, 337] width 324 height 8
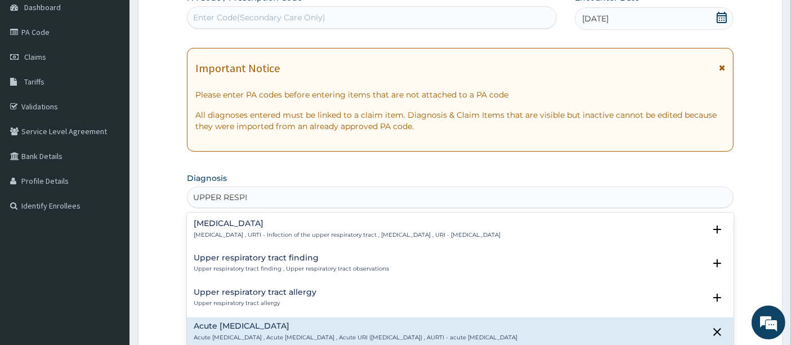
scroll to position [62, 0]
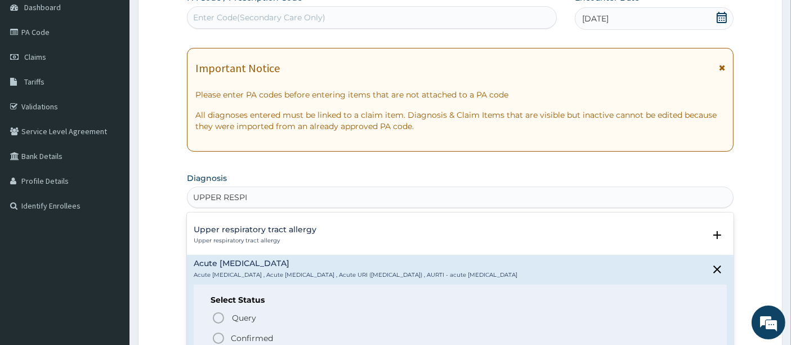
click at [219, 333] on circle "status option filled" at bounding box center [218, 338] width 10 height 10
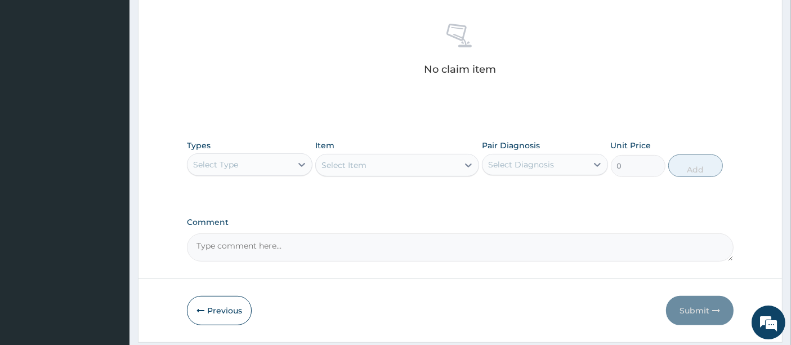
scroll to position [465, 0]
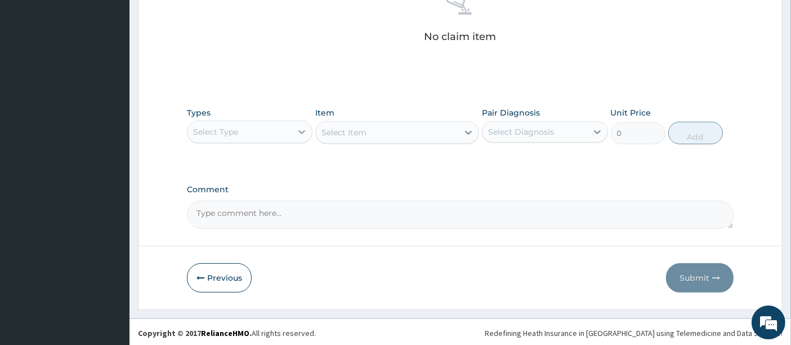
click at [305, 131] on icon at bounding box center [301, 131] width 11 height 11
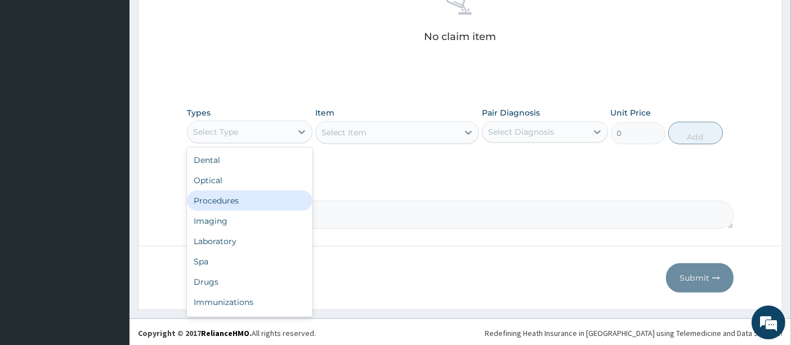
drag, startPoint x: 254, startPoint y: 205, endPoint x: 311, endPoint y: 173, distance: 65.6
click at [254, 205] on div "Procedures" at bounding box center [250, 200] width 126 height 20
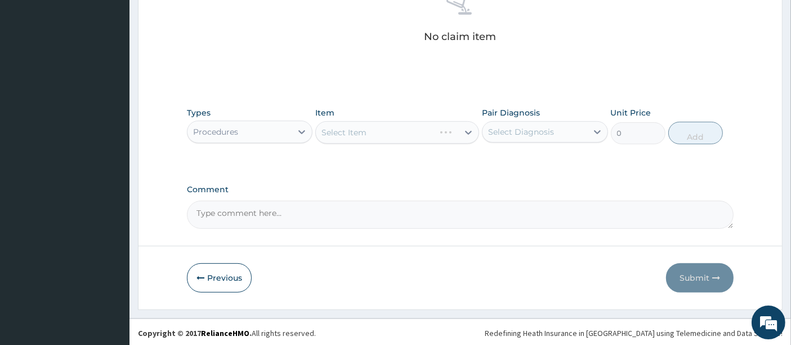
click at [393, 135] on div "Select Item" at bounding box center [397, 132] width 164 height 23
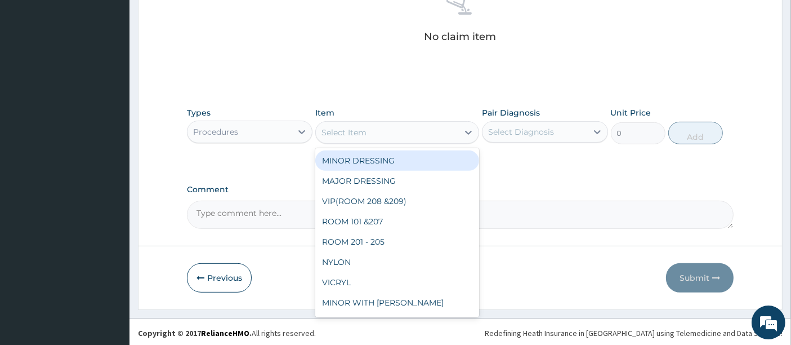
click at [393, 135] on div "Select Item" at bounding box center [387, 132] width 142 height 18
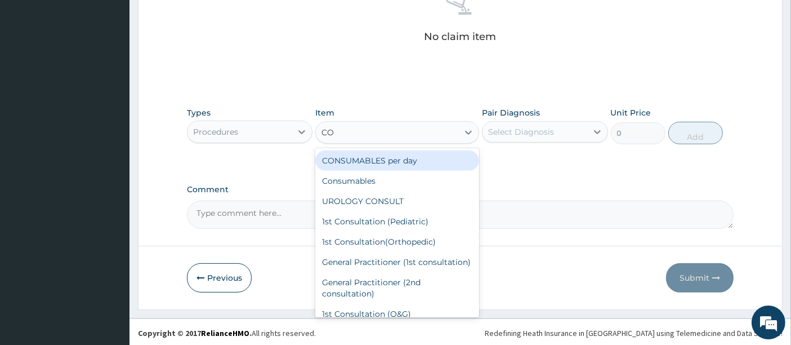
type input "CON"
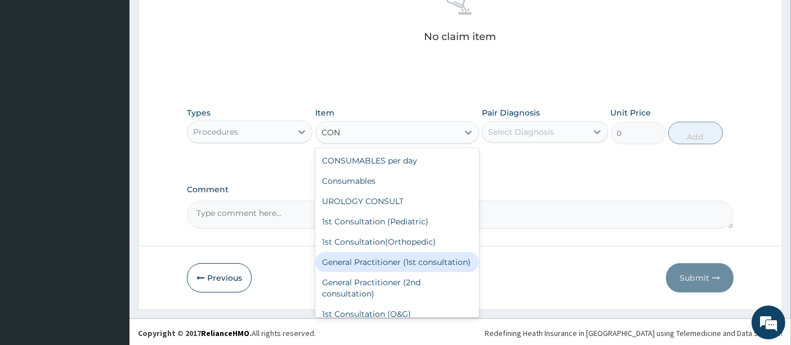
click at [375, 266] on div "General Practitioner (1st consultation)" at bounding box center [397, 262] width 164 height 20
type input "1500"
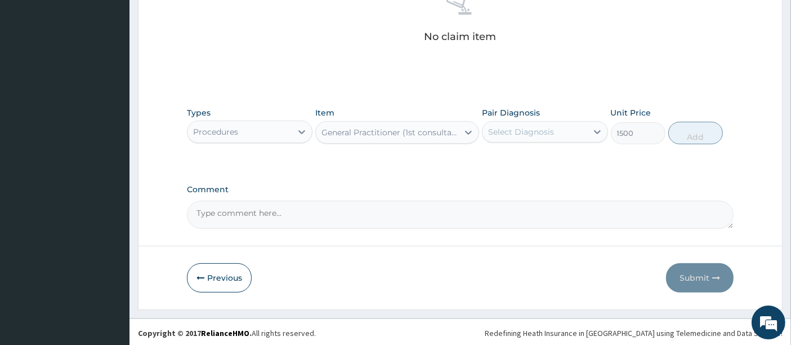
drag, startPoint x: 550, startPoint y: 131, endPoint x: 547, endPoint y: 141, distance: 10.5
click at [550, 131] on div "Select Diagnosis" at bounding box center [521, 131] width 66 height 11
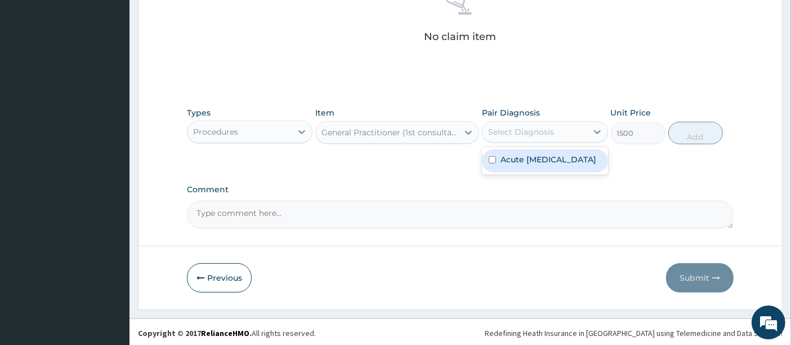
drag, startPoint x: 547, startPoint y: 160, endPoint x: 571, endPoint y: 155, distance: 24.7
click at [549, 159] on label "Acute upper respiratory infection" at bounding box center [548, 159] width 96 height 11
checkbox input "true"
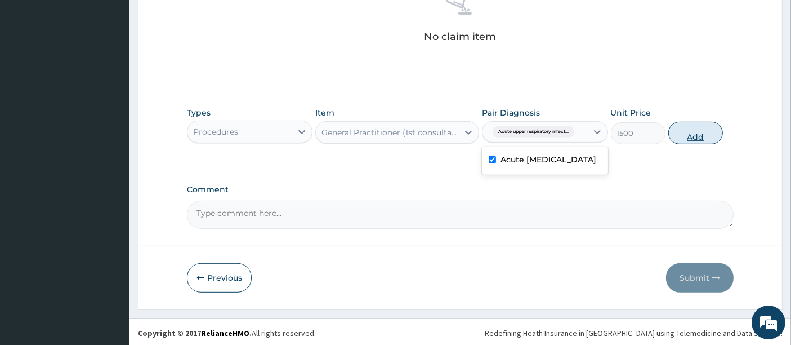
click at [692, 136] on button "Add" at bounding box center [695, 133] width 55 height 23
type input "0"
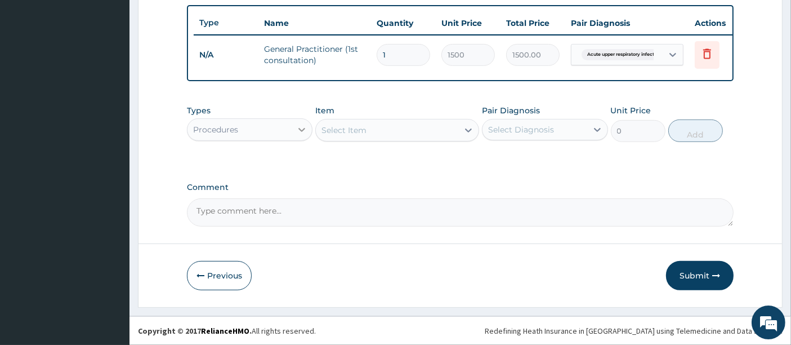
click at [301, 132] on icon at bounding box center [301, 129] width 11 height 11
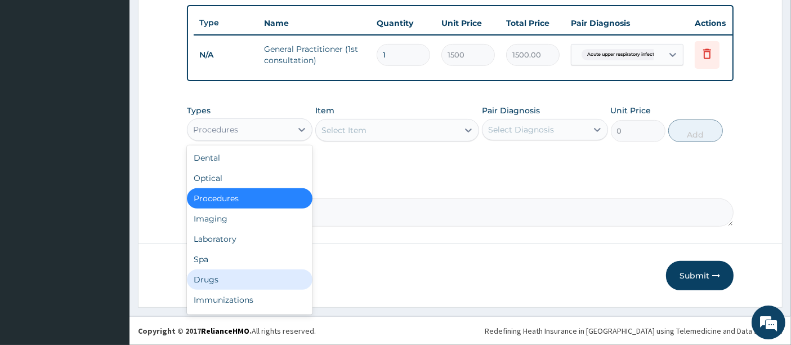
drag, startPoint x: 221, startPoint y: 279, endPoint x: 262, endPoint y: 261, distance: 44.9
click at [222, 279] on div "Drugs" at bounding box center [250, 279] width 126 height 20
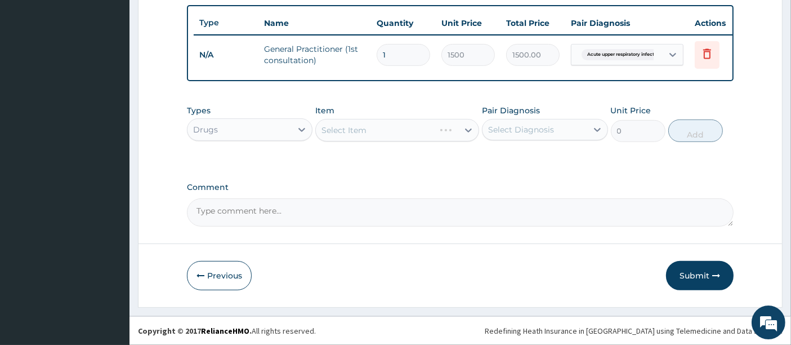
click at [459, 132] on div "Select Item" at bounding box center [397, 130] width 164 height 23
click at [459, 132] on div at bounding box center [468, 130] width 20 height 20
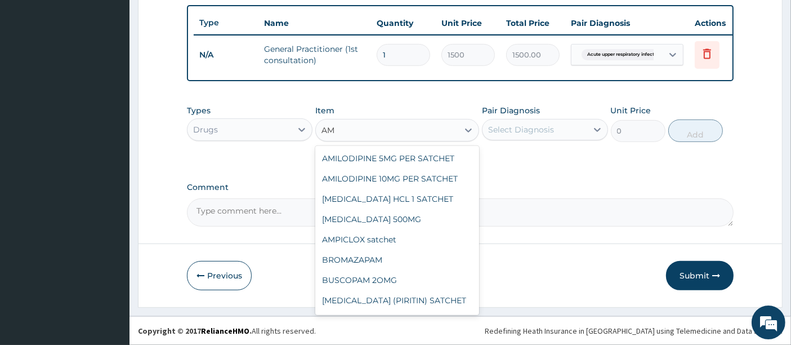
type input "A"
type input "AMO"
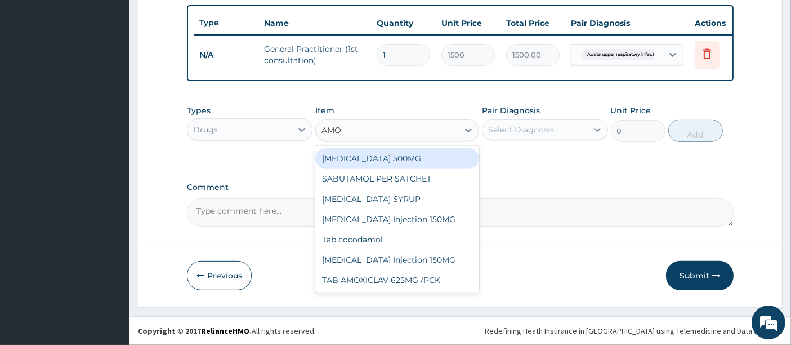
click at [379, 158] on div "AMOXYCILLIN 500MG" at bounding box center [397, 158] width 164 height 20
type input "700"
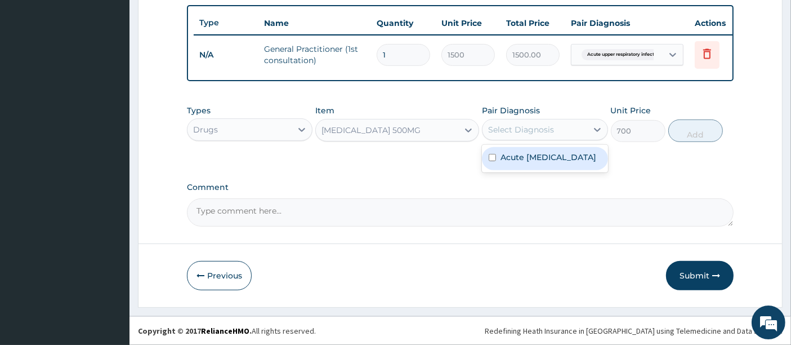
drag, startPoint x: 516, startPoint y: 126, endPoint x: 524, endPoint y: 151, distance: 26.2
click at [516, 126] on div "Select Diagnosis" at bounding box center [521, 129] width 66 height 11
drag, startPoint x: 533, startPoint y: 164, endPoint x: 601, endPoint y: 150, distance: 69.0
click at [534, 163] on label "Acute upper respiratory infection" at bounding box center [548, 156] width 96 height 11
checkbox input "true"
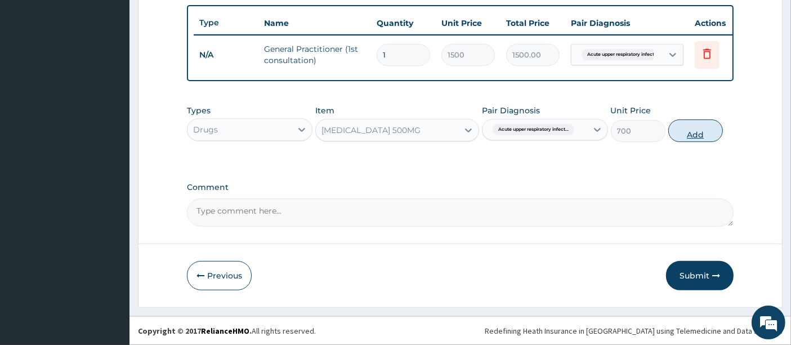
click at [677, 135] on button "Add" at bounding box center [695, 130] width 55 height 23
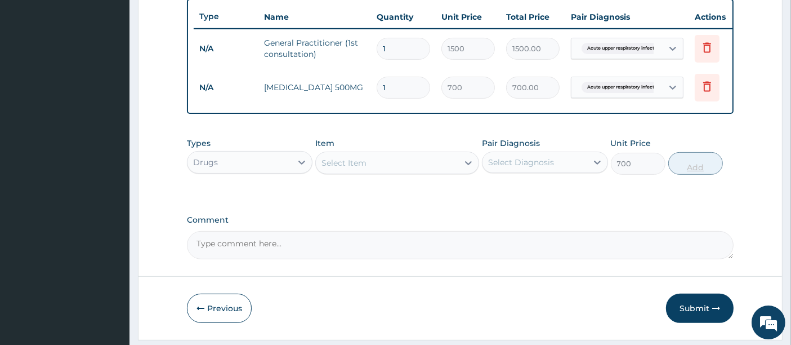
type input "0"
click at [388, 82] on input "1" at bounding box center [403, 88] width 53 height 22
type input "0.00"
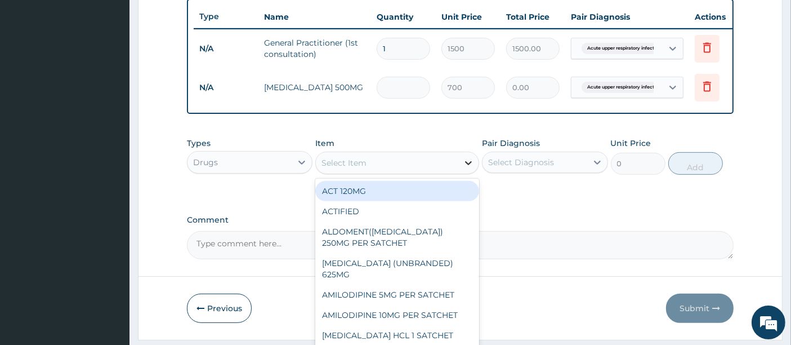
click at [468, 165] on icon at bounding box center [469, 163] width 7 height 4
click at [444, 168] on div "Select Item" at bounding box center [387, 163] width 142 height 18
type input ","
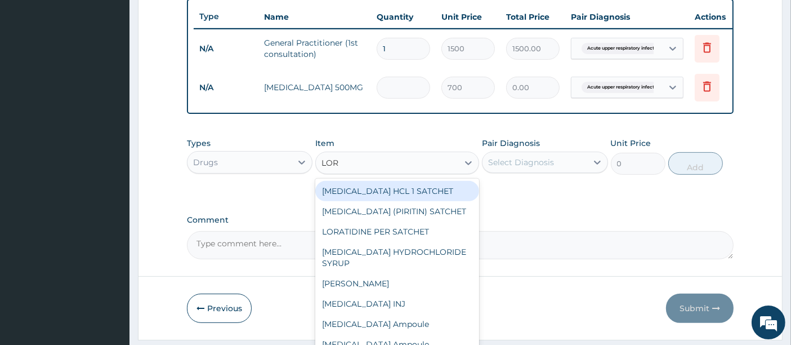
type input "LORA"
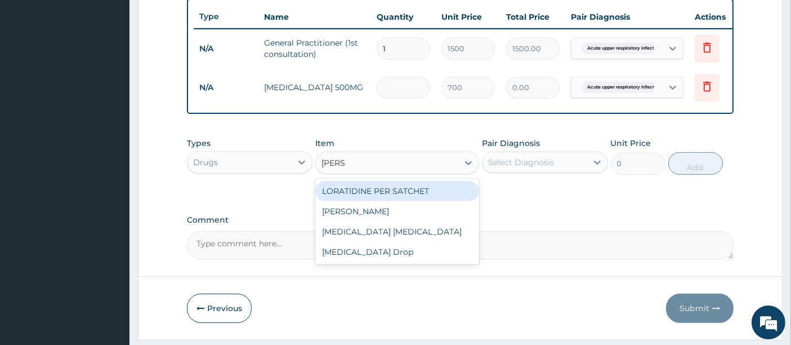
click at [403, 196] on div "LORATIDINE PER SATCHET" at bounding box center [397, 191] width 164 height 20
type input "500"
click at [403, 196] on div "Types Drugs Item option AMOXYCILLIN 500MG, selected. option LORATIDINE PER SATC…" at bounding box center [460, 164] width 547 height 65
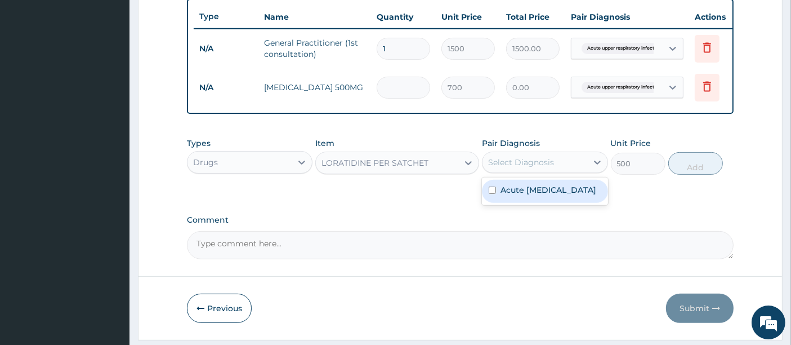
click at [565, 163] on div "Select Diagnosis" at bounding box center [534, 162] width 104 height 18
click at [536, 195] on label "Acute upper respiratory infection" at bounding box center [548, 189] width 96 height 11
checkbox input "true"
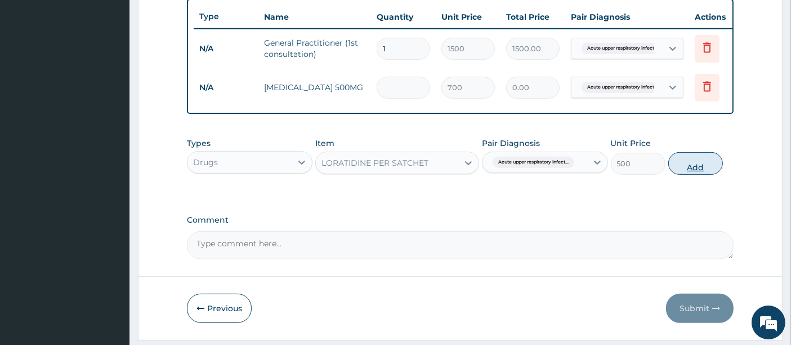
click at [681, 175] on button "Add" at bounding box center [695, 163] width 55 height 23
type input "0"
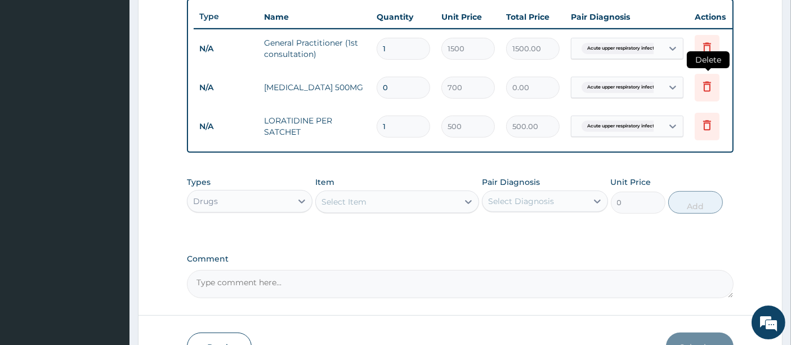
click at [708, 84] on icon at bounding box center [707, 86] width 14 height 14
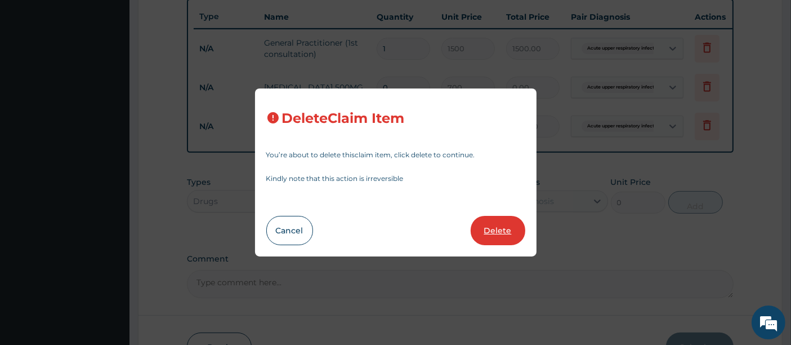
click at [500, 225] on button "Delete" at bounding box center [498, 230] width 55 height 29
type input "1"
type input "500"
type input "500.00"
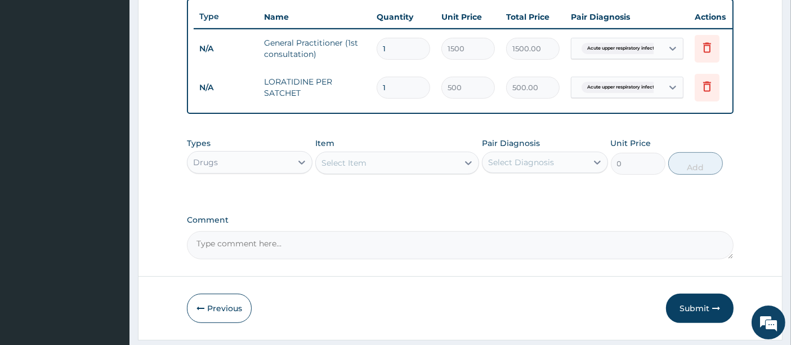
click at [439, 169] on div "Select Item" at bounding box center [387, 163] width 142 height 18
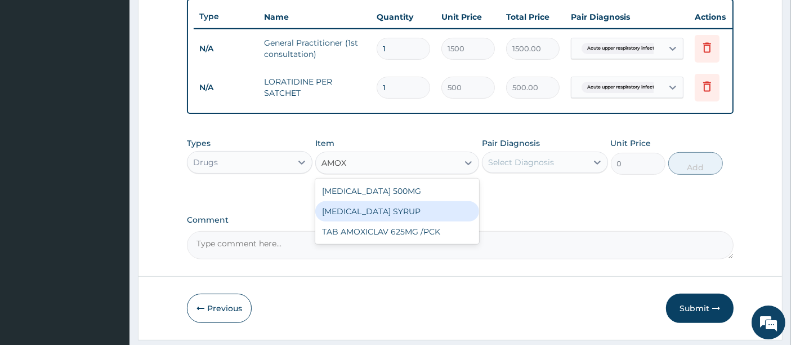
type input "AMO"
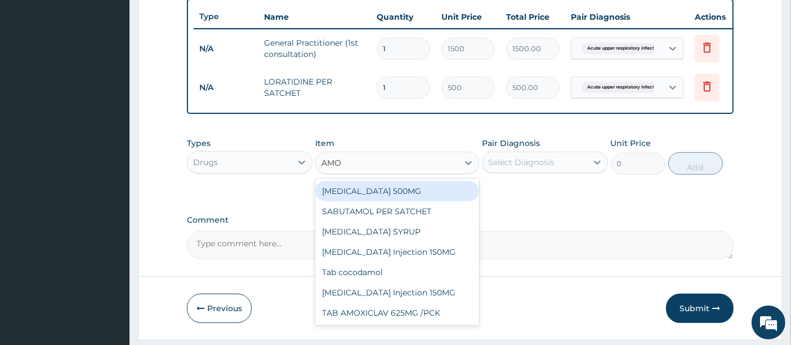
click at [394, 200] on div "AMOXYCILLIN 500MG" at bounding box center [397, 191] width 164 height 20
type input "700"
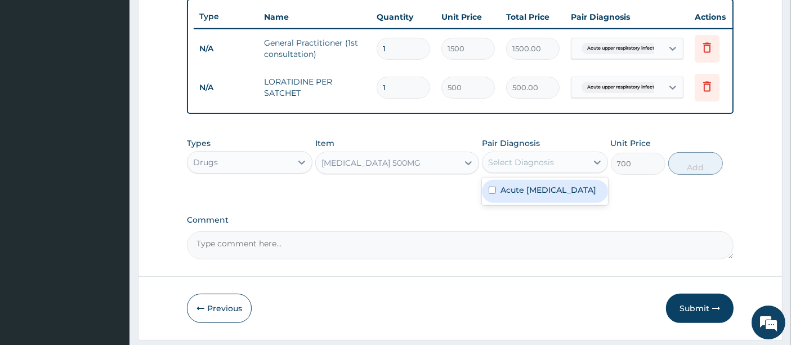
click at [516, 168] on div "Select Diagnosis" at bounding box center [521, 161] width 66 height 11
drag, startPoint x: 516, startPoint y: 198, endPoint x: 582, endPoint y: 175, distance: 69.8
click at [516, 195] on label "Acute upper respiratory infection" at bounding box center [548, 189] width 96 height 11
checkbox input "true"
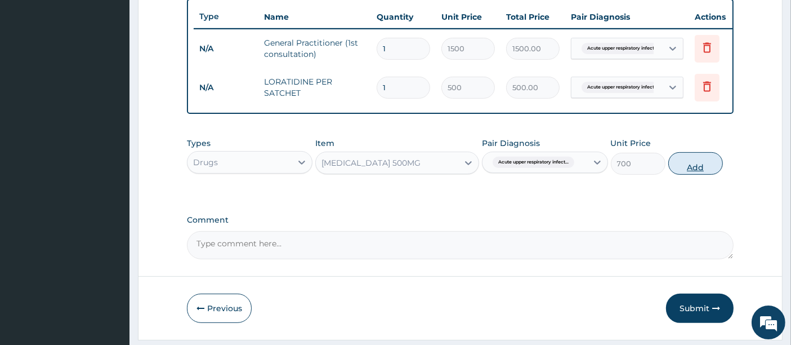
click at [701, 172] on button "Add" at bounding box center [695, 163] width 55 height 23
type input "0"
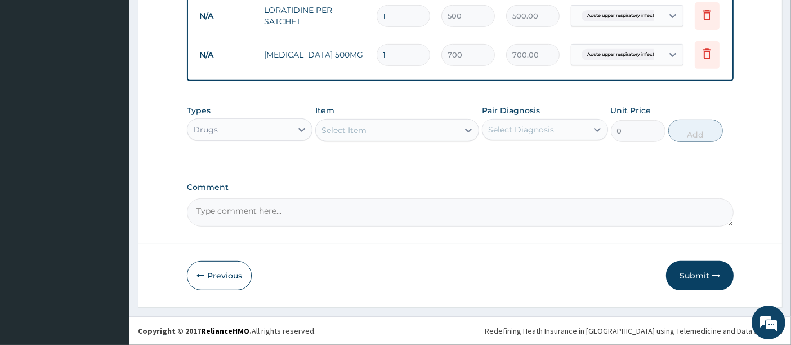
scroll to position [498, 0]
click at [700, 276] on button "Submit" at bounding box center [700, 275] width 68 height 29
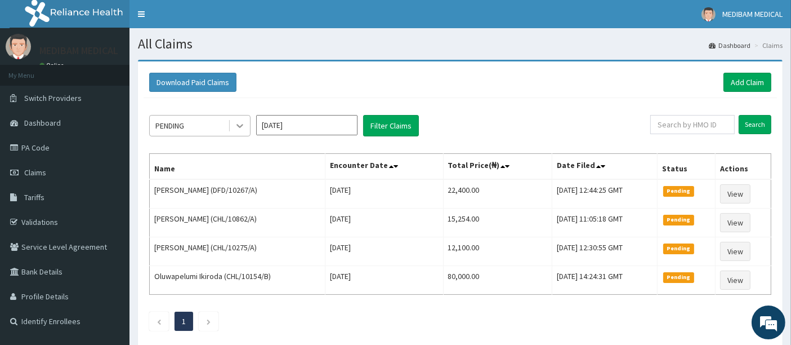
click at [238, 121] on icon at bounding box center [239, 125] width 11 height 11
click at [238, 122] on icon at bounding box center [239, 125] width 11 height 11
click at [237, 137] on div "PENDING [DATE] Filter Claims Search Name Encounter Date Total Price(₦) Date Fil…" at bounding box center [460, 220] width 633 height 244
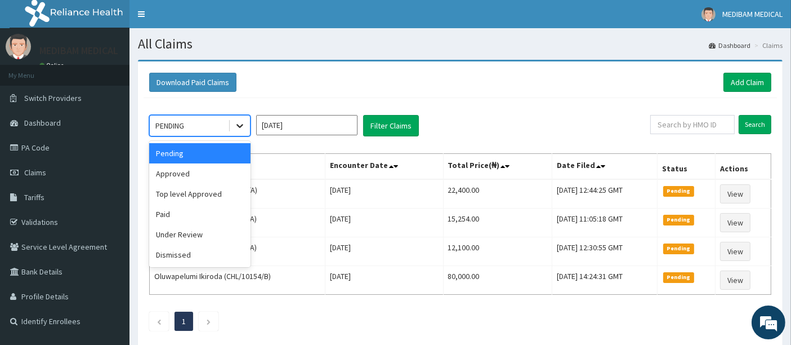
click at [236, 132] on div at bounding box center [240, 125] width 20 height 20
click at [202, 179] on div "Approved" at bounding box center [199, 173] width 101 height 20
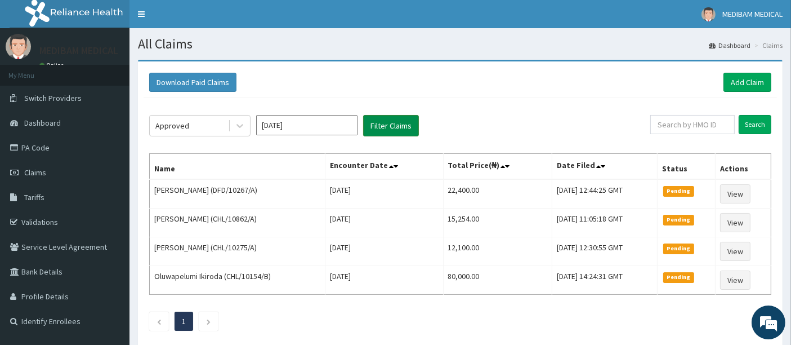
click at [392, 128] on button "Filter Claims" at bounding box center [391, 125] width 56 height 21
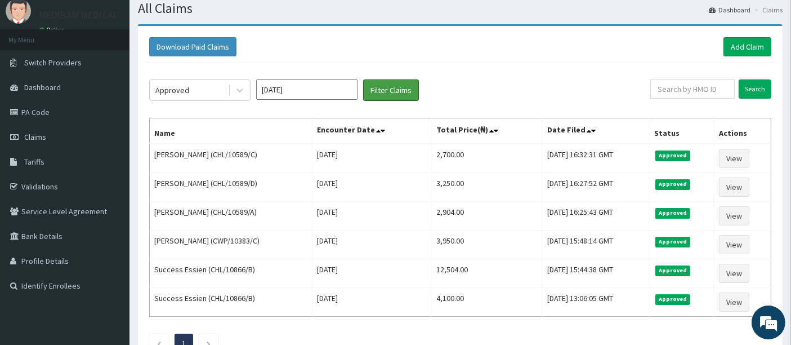
scroll to position [62, 0]
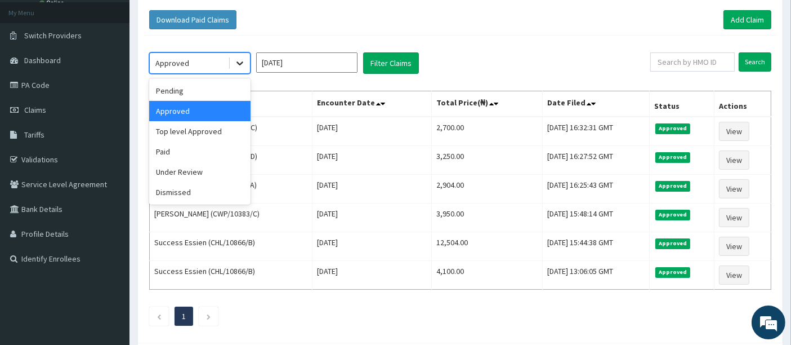
click at [239, 62] on icon at bounding box center [239, 62] width 11 height 11
click at [201, 169] on div "Under Review" at bounding box center [199, 172] width 101 height 20
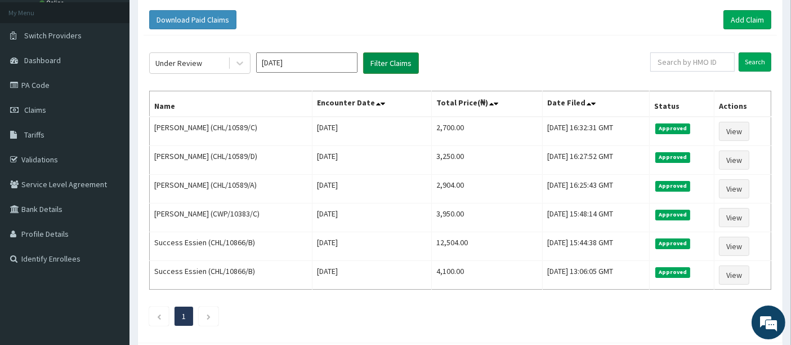
click at [397, 57] on button "Filter Claims" at bounding box center [391, 62] width 56 height 21
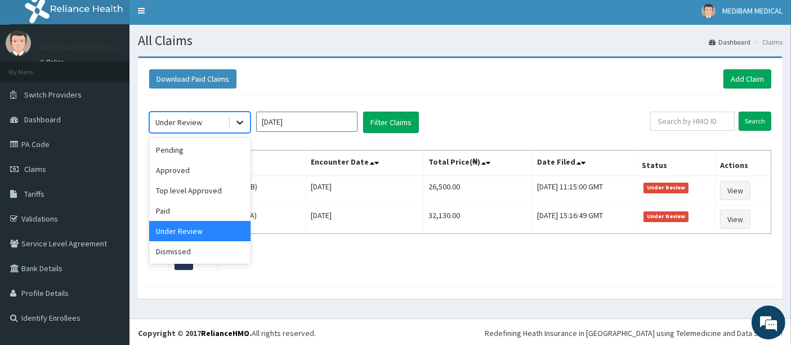
click at [238, 126] on icon at bounding box center [239, 122] width 11 height 11
click at [177, 145] on div "Pending" at bounding box center [199, 150] width 101 height 20
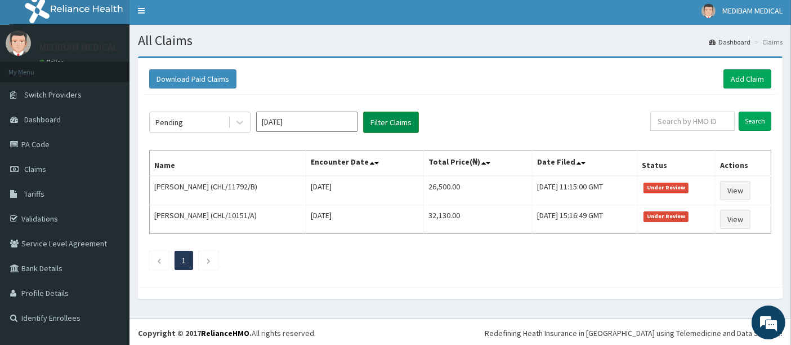
click at [381, 123] on button "Filter Claims" at bounding box center [391, 121] width 56 height 21
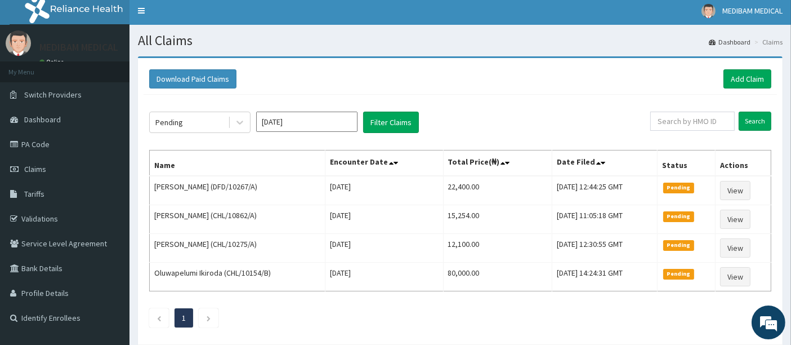
click at [404, 173] on th "Encounter Date" at bounding box center [384, 163] width 118 height 26
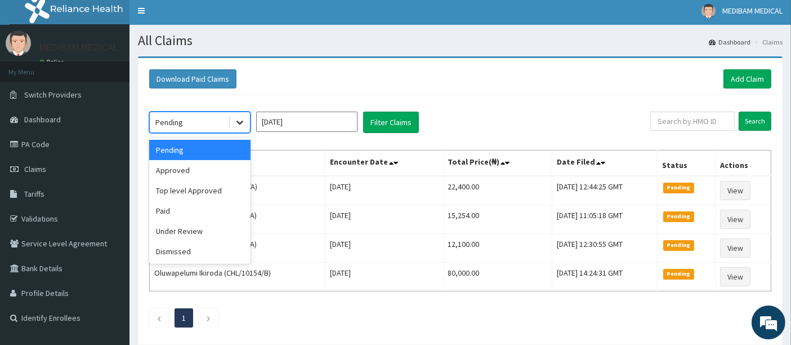
click at [242, 123] on icon at bounding box center [239, 122] width 11 height 11
click at [206, 164] on div "Approved" at bounding box center [199, 170] width 101 height 20
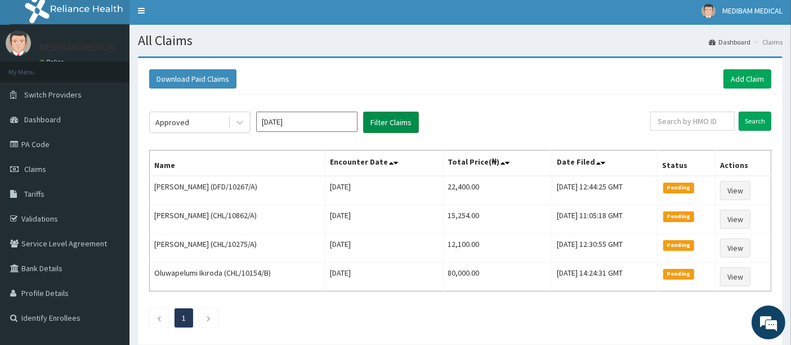
click at [375, 124] on button "Filter Claims" at bounding box center [391, 121] width 56 height 21
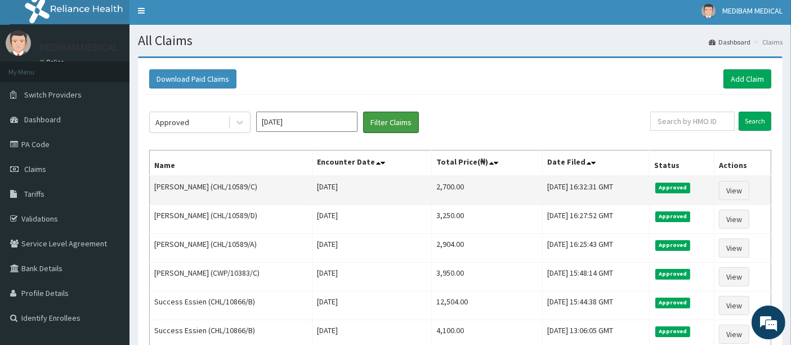
scroll to position [66, 0]
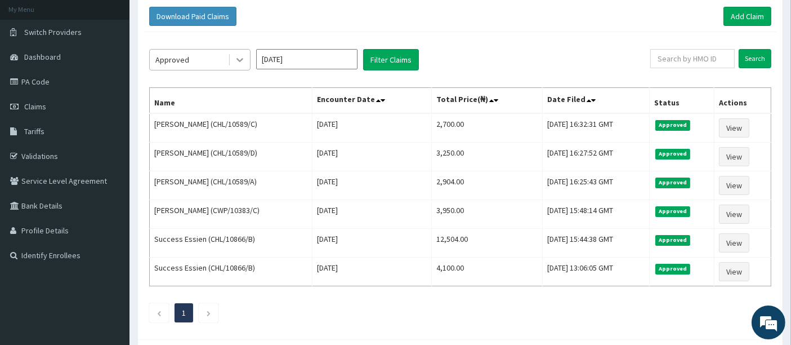
click at [239, 59] on icon at bounding box center [239, 59] width 11 height 11
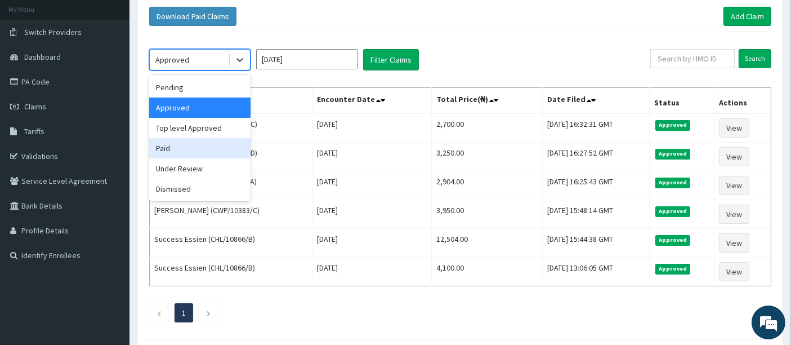
click at [186, 144] on div "Paid" at bounding box center [199, 148] width 101 height 20
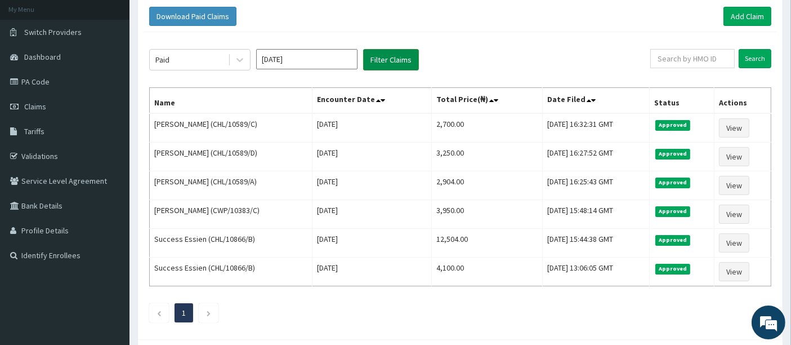
click at [370, 64] on button "Filter Claims" at bounding box center [391, 59] width 56 height 21
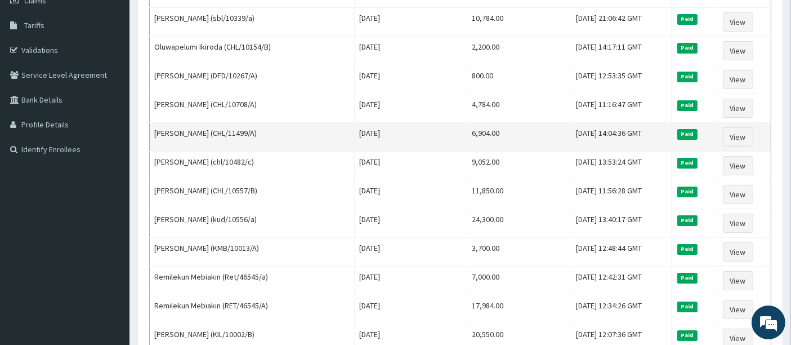
scroll to position [191, 0]
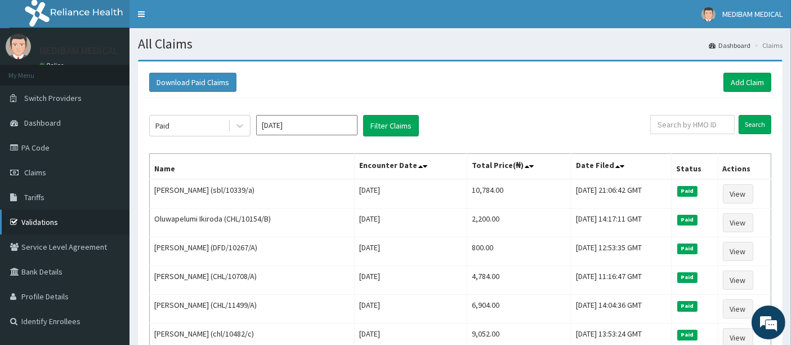
click at [42, 224] on link "Validations" at bounding box center [64, 221] width 129 height 25
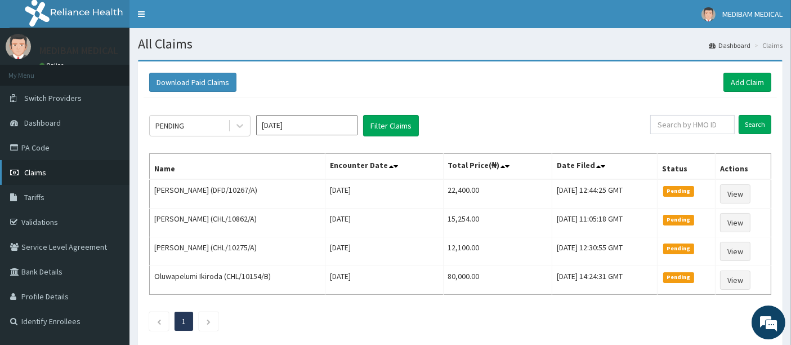
click at [42, 171] on span "Claims" at bounding box center [35, 172] width 22 height 10
click at [745, 82] on link "Add Claim" at bounding box center [747, 82] width 48 height 19
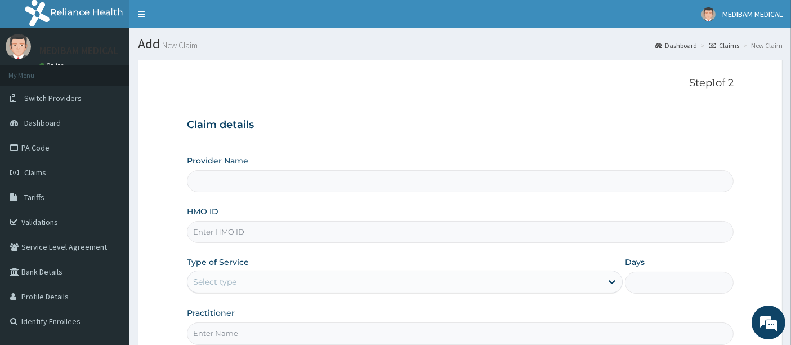
click at [271, 231] on input "HMO ID" at bounding box center [460, 232] width 547 height 22
type input "Medibam Specialist Hospital"
type input "CHL/10275/A"
click at [244, 277] on div "Select type" at bounding box center [394, 281] width 414 height 18
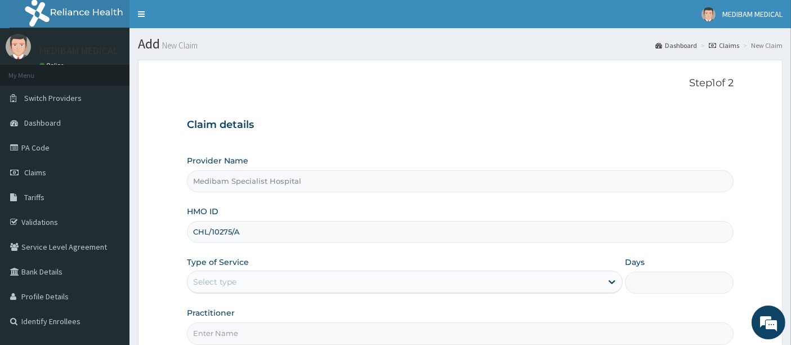
click at [252, 284] on div "Select type" at bounding box center [394, 281] width 414 height 18
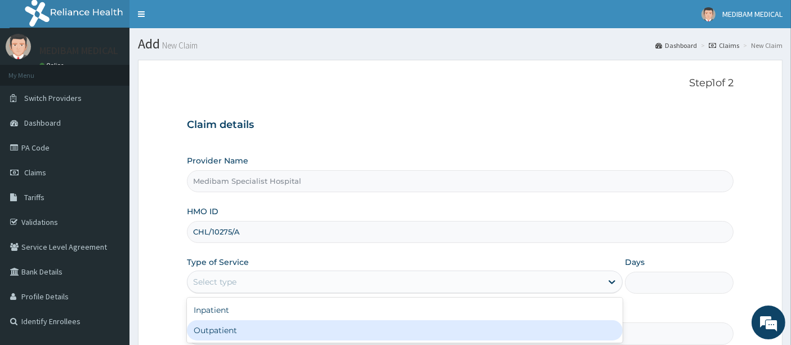
click at [240, 324] on div "Outpatient" at bounding box center [405, 330] width 436 height 20
type input "1"
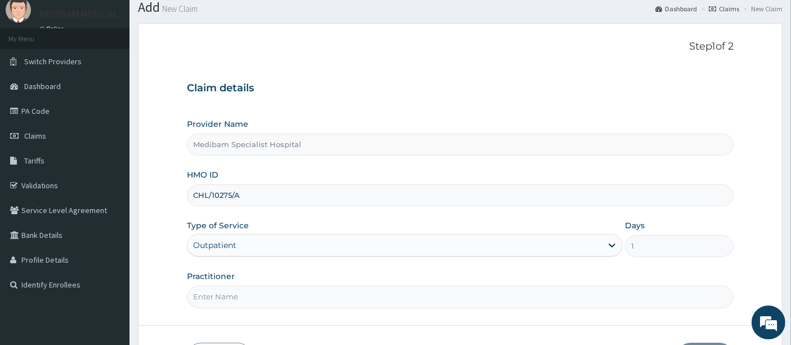
scroll to position [62, 0]
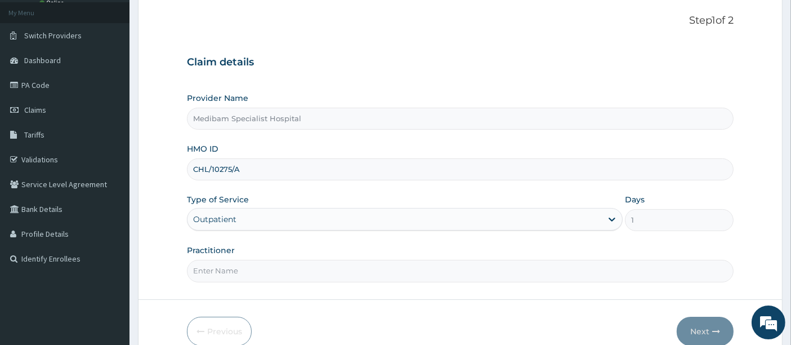
click at [445, 272] on input "Practitioner" at bounding box center [460, 271] width 547 height 22
type input "DR OMOJUWA"
click at [686, 326] on button "Next" at bounding box center [705, 330] width 57 height 29
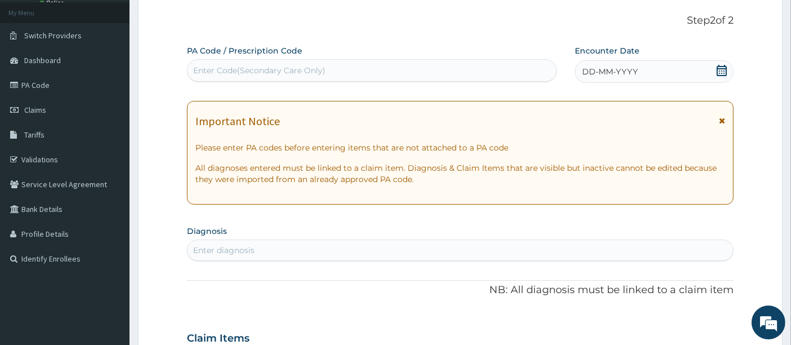
click at [661, 66] on div "DD-MM-YYYY" at bounding box center [654, 71] width 159 height 23
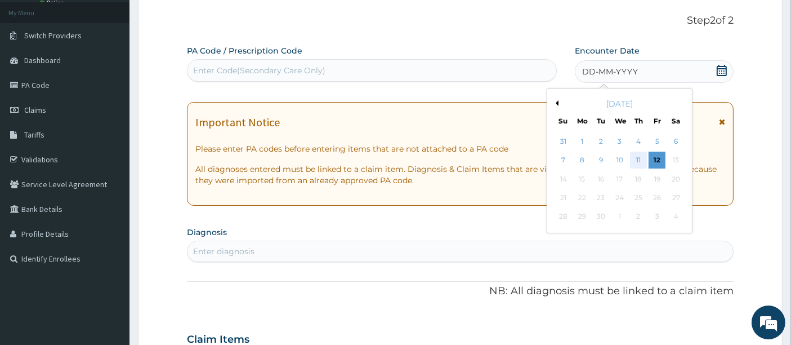
click at [638, 160] on div "11" at bounding box center [638, 160] width 17 height 17
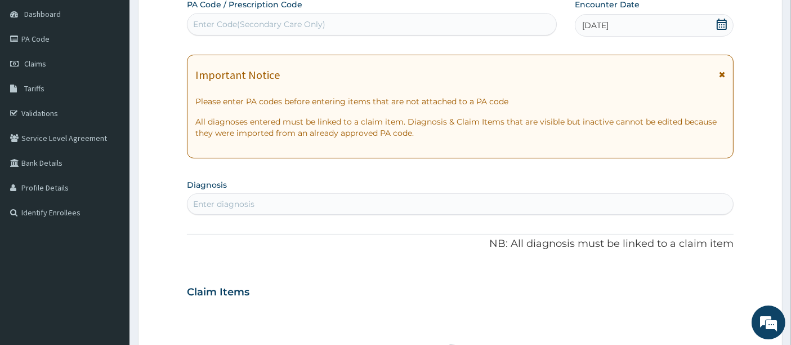
scroll to position [125, 0]
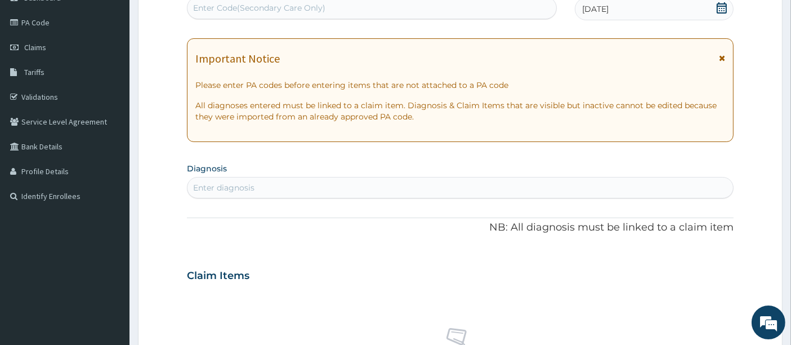
click at [368, 189] on div "Enter diagnosis" at bounding box center [460, 187] width 546 height 18
type input "PLASMODIA"
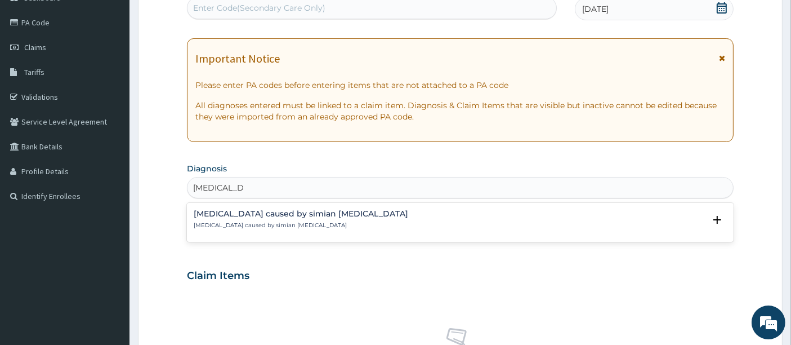
click at [279, 212] on h4 "Malaria caused by simian plasmodia" at bounding box center [301, 213] width 214 height 8
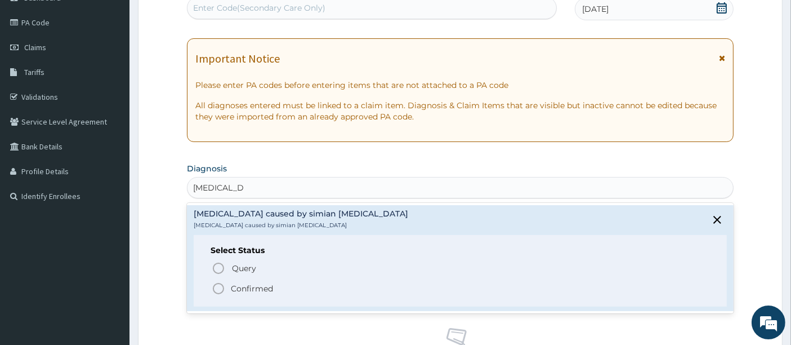
click at [214, 283] on icon "status option filled" at bounding box center [219, 288] width 14 height 14
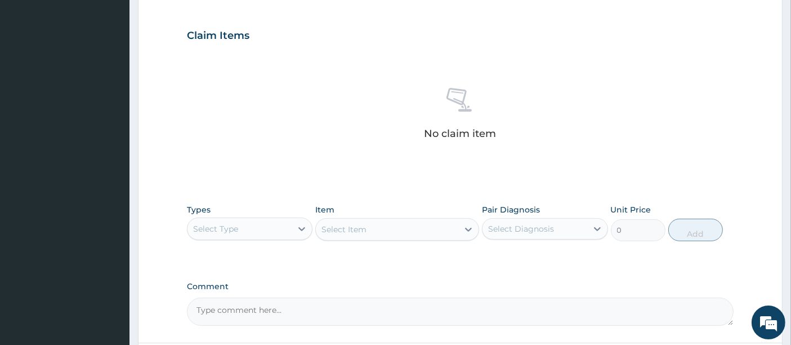
scroll to position [375, 0]
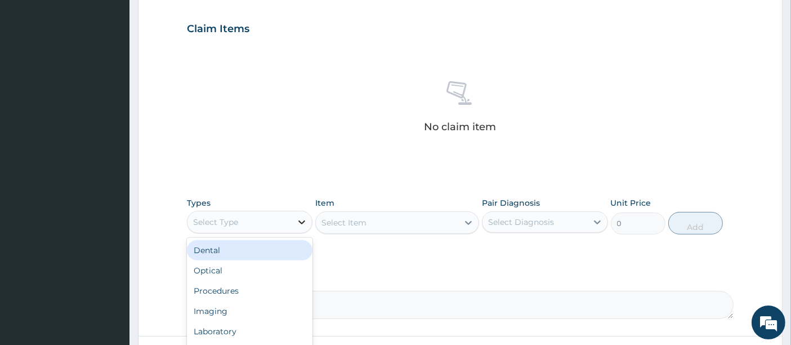
click at [293, 218] on div at bounding box center [302, 222] width 20 height 20
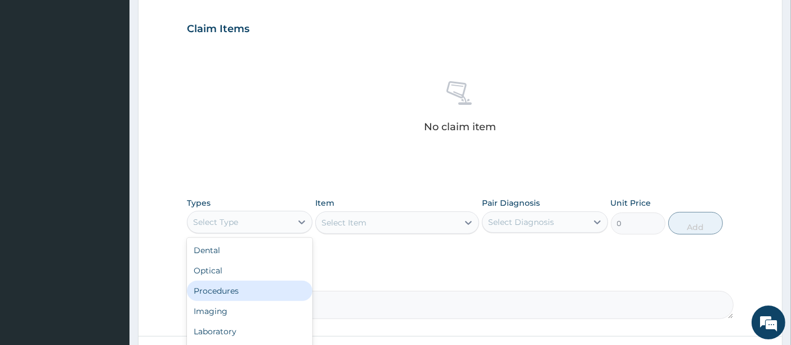
click at [270, 293] on div "Procedures" at bounding box center [250, 290] width 126 height 20
drag, startPoint x: 270, startPoint y: 293, endPoint x: 306, endPoint y: 274, distance: 40.6
click at [272, 292] on textarea "Comment" at bounding box center [460, 304] width 547 height 28
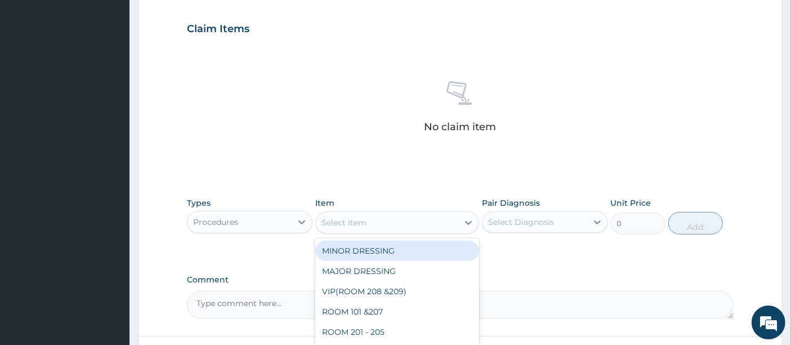
click at [411, 222] on div "Select Item" at bounding box center [387, 222] width 142 height 18
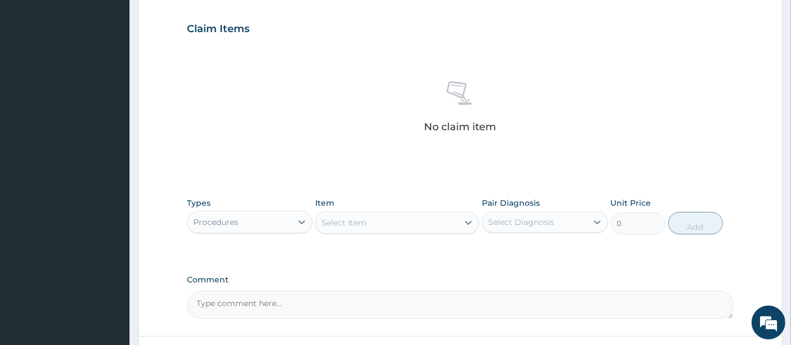
click at [411, 222] on div "Select Item" at bounding box center [387, 222] width 142 height 18
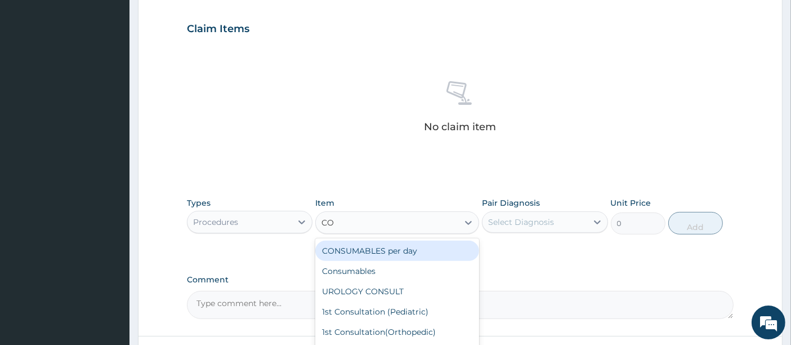
type input "CON"
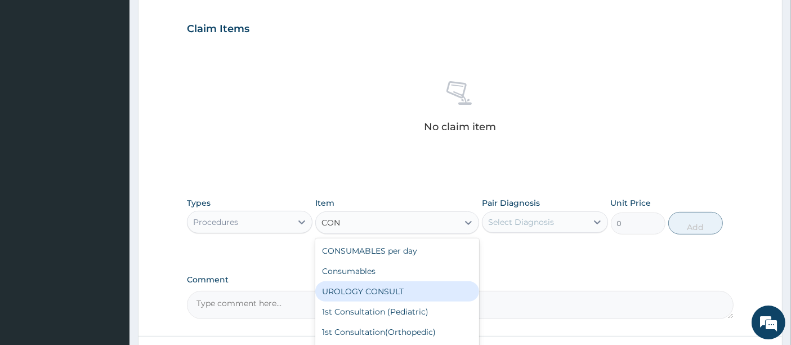
scroll to position [62, 0]
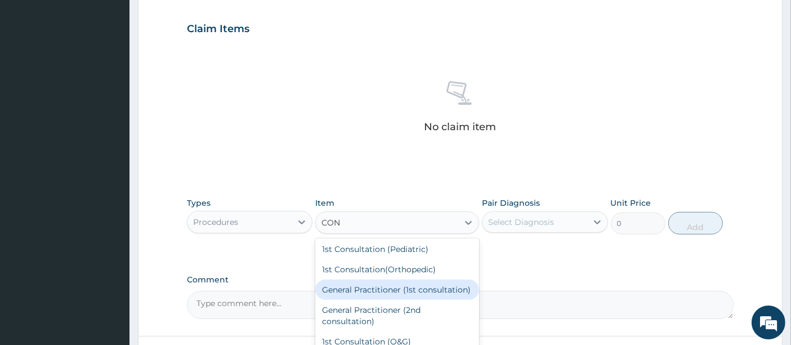
click at [400, 288] on div "General Practitioner (1st consultation)" at bounding box center [397, 289] width 164 height 20
type input "1500"
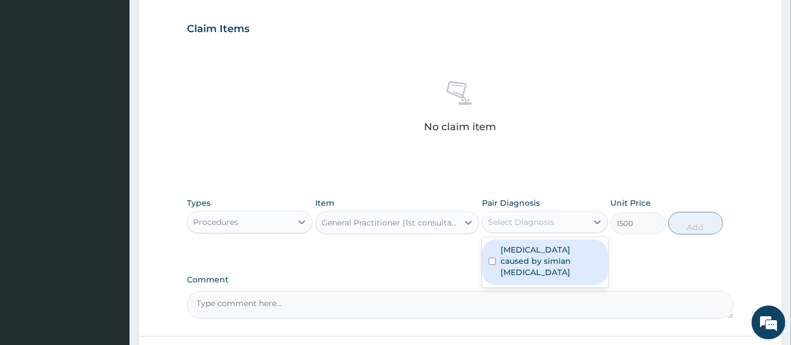
click at [519, 222] on div "Select Diagnosis" at bounding box center [521, 221] width 66 height 11
click at [507, 253] on label "Malaria caused by simian plasmodia" at bounding box center [550, 261] width 100 height 34
checkbox input "true"
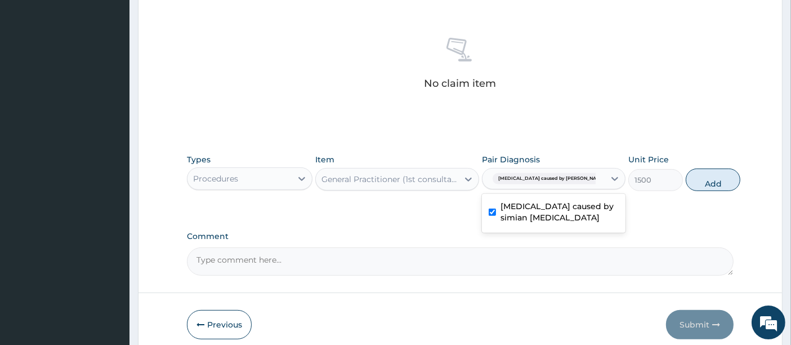
scroll to position [437, 0]
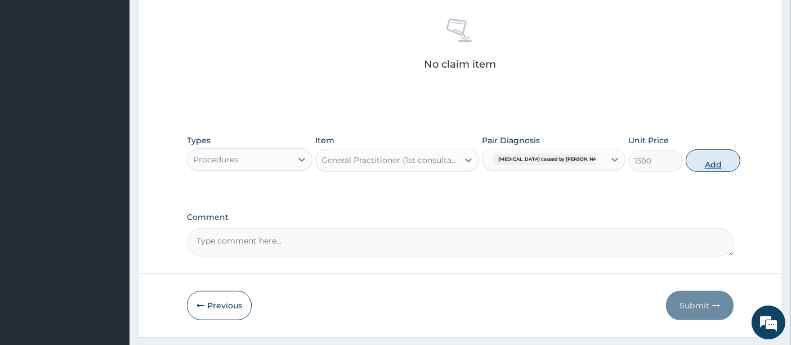
click at [686, 158] on button "Add" at bounding box center [713, 160] width 55 height 23
type input "0"
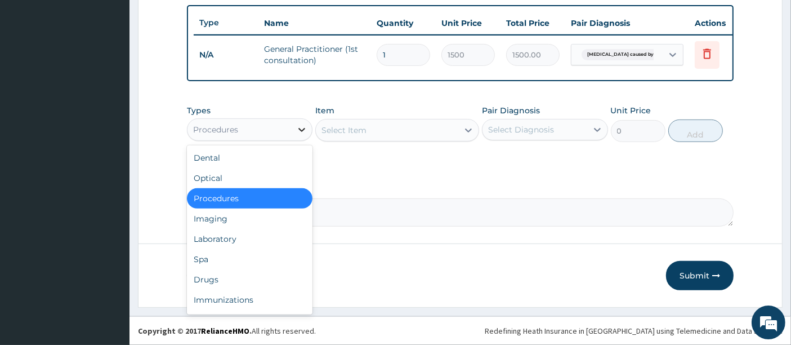
click at [299, 127] on icon at bounding box center [301, 129] width 11 height 11
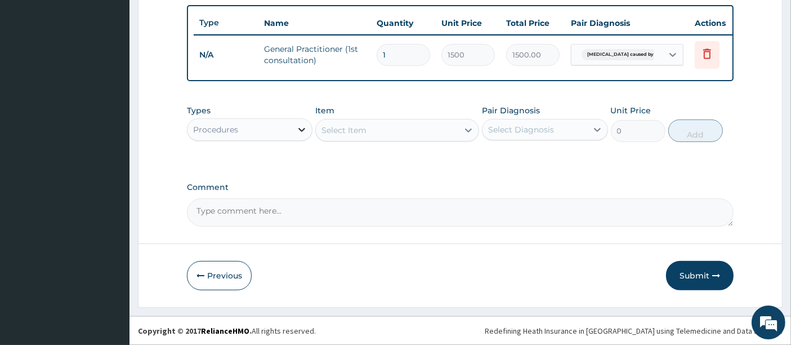
click at [305, 129] on icon at bounding box center [301, 129] width 11 height 11
click at [301, 128] on icon at bounding box center [301, 129] width 11 height 11
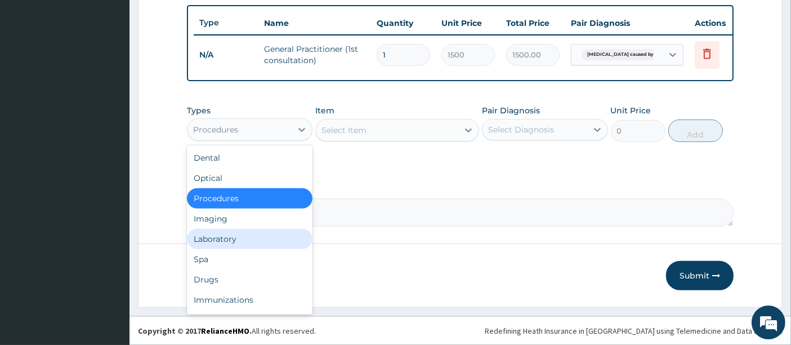
click at [231, 238] on div "Laboratory" at bounding box center [250, 239] width 126 height 20
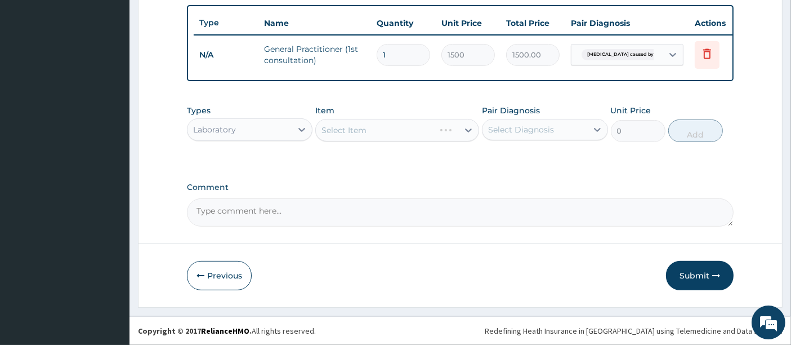
click at [391, 130] on div "Select Item" at bounding box center [397, 130] width 164 height 23
click at [391, 130] on div "Select Item" at bounding box center [387, 130] width 142 height 18
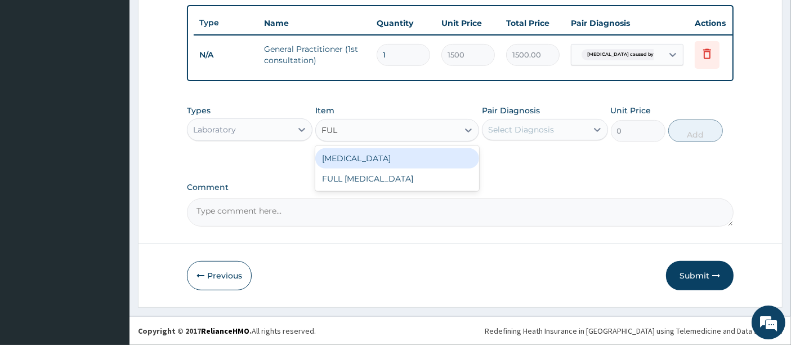
type input "FULL"
click at [388, 163] on div "Full blood count" at bounding box center [397, 158] width 164 height 20
type input "3000"
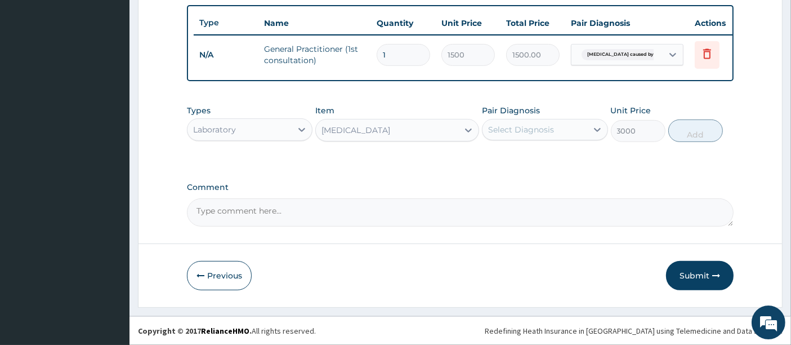
click at [530, 128] on div "Select Diagnosis" at bounding box center [521, 129] width 66 height 11
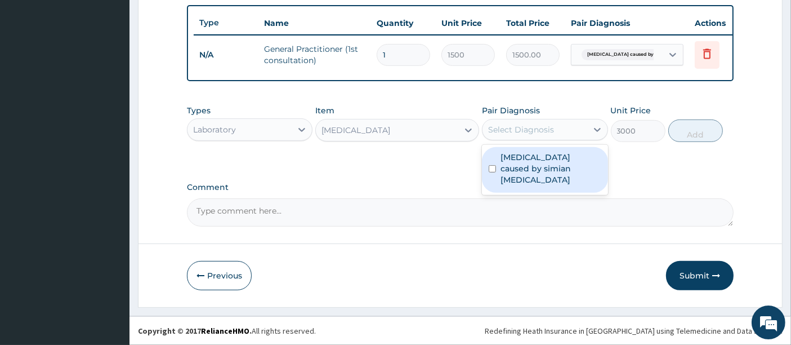
drag, startPoint x: 529, startPoint y: 168, endPoint x: 607, endPoint y: 149, distance: 80.6
click at [530, 168] on label "Malaria caused by simian plasmodia" at bounding box center [550, 168] width 100 height 34
checkbox input "true"
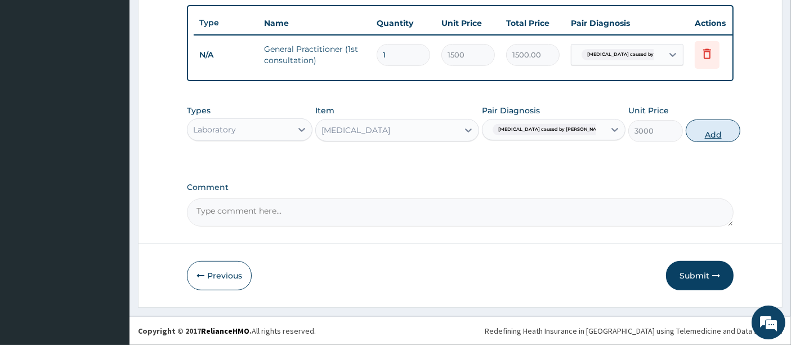
click at [686, 134] on button "Add" at bounding box center [713, 130] width 55 height 23
type input "0"
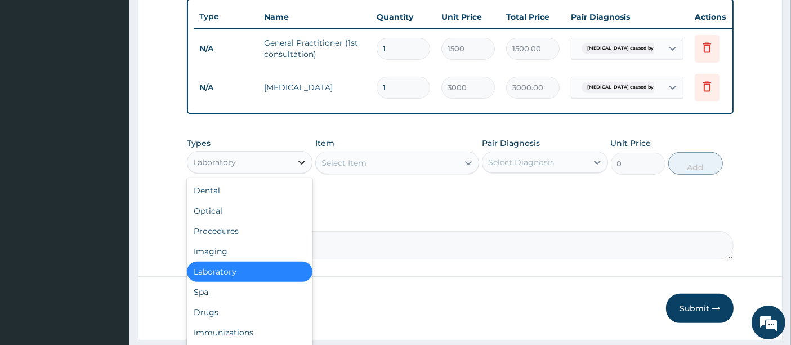
click at [301, 166] on icon at bounding box center [301, 161] width 11 height 11
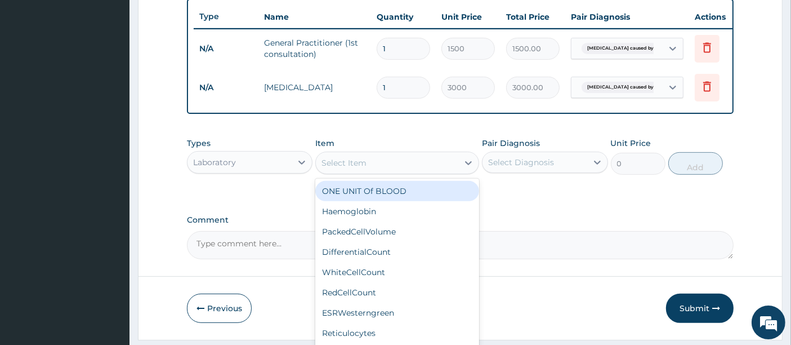
click at [432, 168] on div "Select Item" at bounding box center [387, 163] width 142 height 18
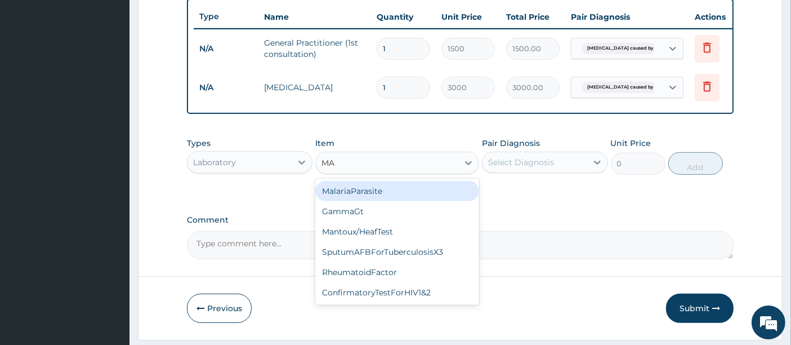
type input "MAL"
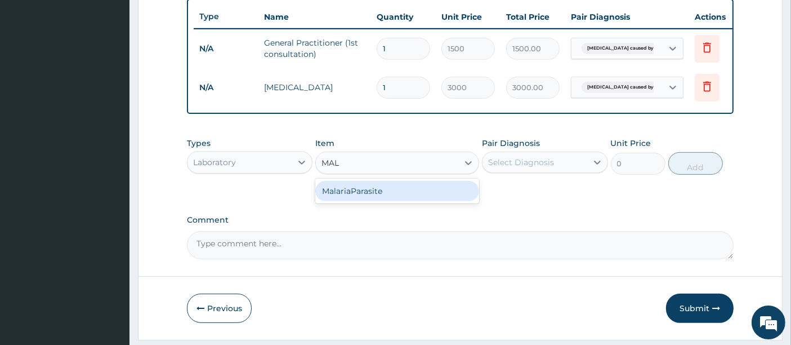
click at [411, 196] on div "MalariaParasite" at bounding box center [397, 191] width 164 height 20
type input "1000"
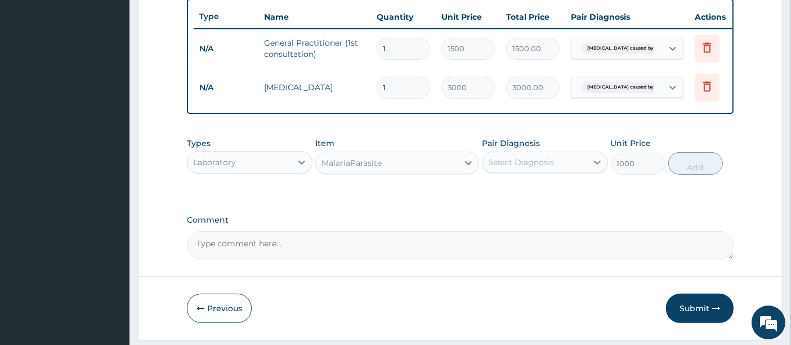
click at [560, 167] on div "Select Diagnosis" at bounding box center [534, 162] width 104 height 18
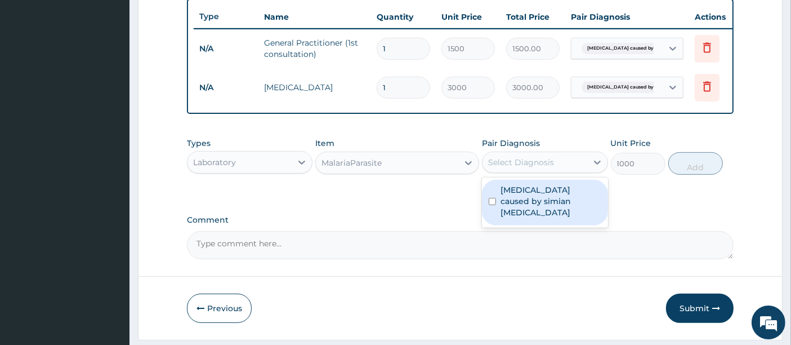
drag, startPoint x: 548, startPoint y: 205, endPoint x: 637, endPoint y: 179, distance: 92.1
click at [549, 205] on label "Malaria caused by simian plasmodia" at bounding box center [550, 201] width 100 height 34
checkbox input "true"
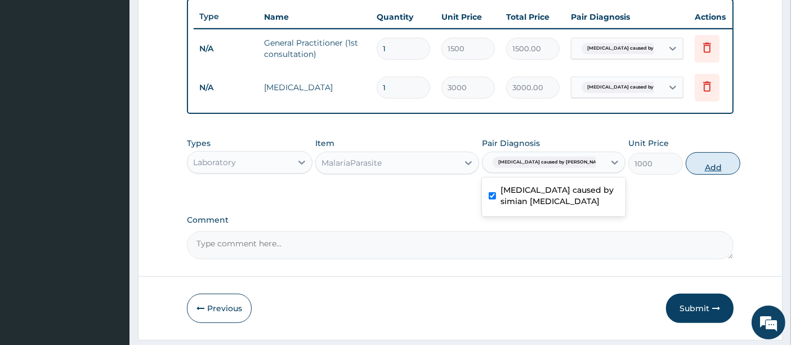
click at [706, 171] on button "Add" at bounding box center [713, 163] width 55 height 23
type input "0"
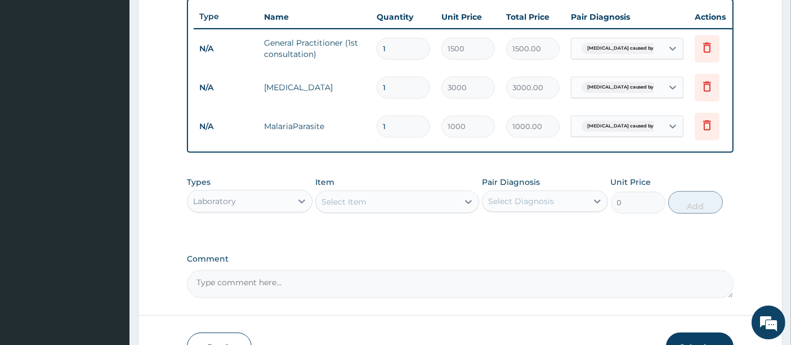
scroll to position [498, 0]
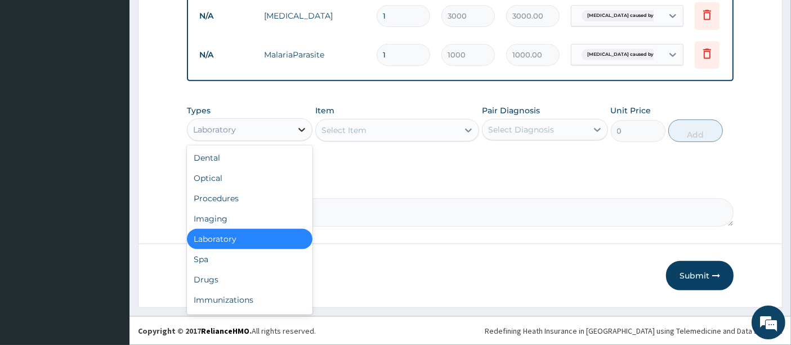
click at [297, 131] on icon at bounding box center [301, 129] width 11 height 11
click at [213, 281] on div "Drugs" at bounding box center [250, 279] width 126 height 20
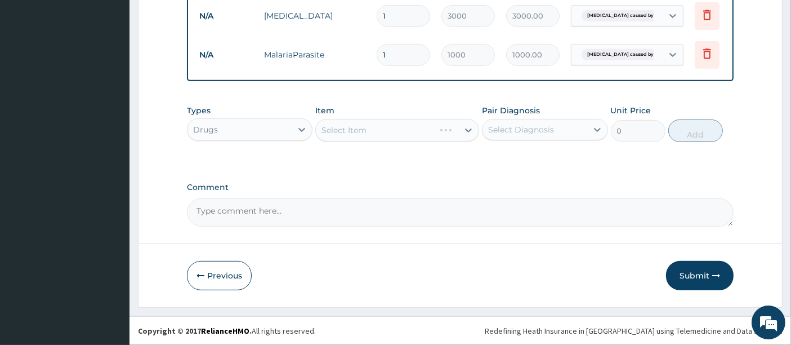
click at [440, 131] on div "Select Item" at bounding box center [397, 130] width 164 height 23
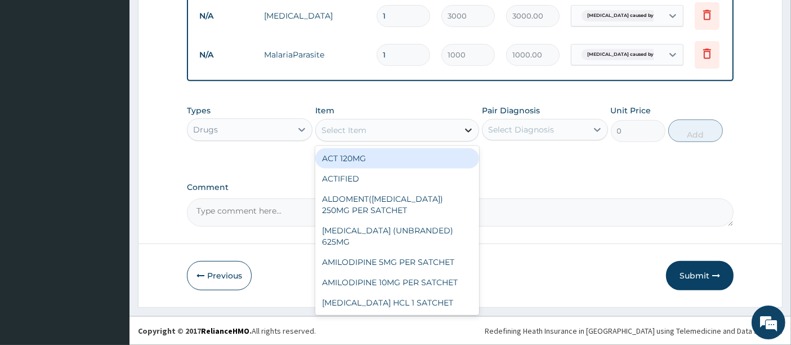
click at [461, 130] on div at bounding box center [468, 130] width 20 height 20
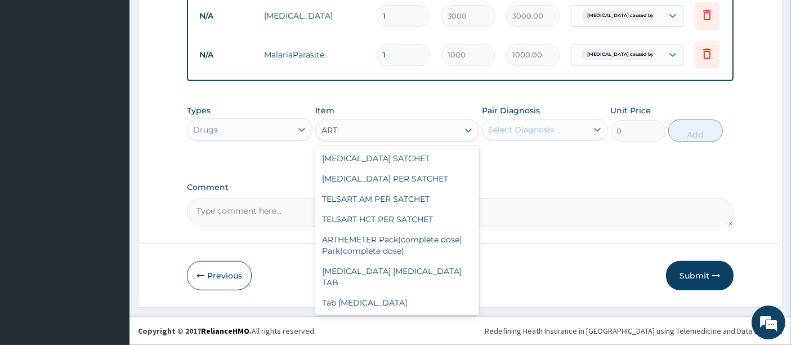
type input "ART"
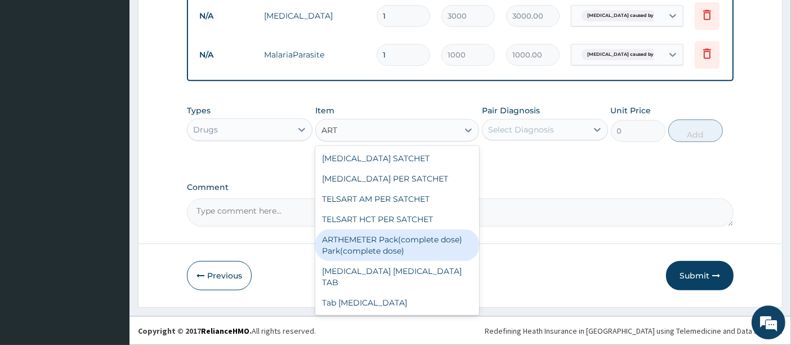
click at [387, 248] on div "ARTHEMETER Pack(complete dose) Park(complete dose)" at bounding box center [397, 245] width 164 height 32
type input "2800"
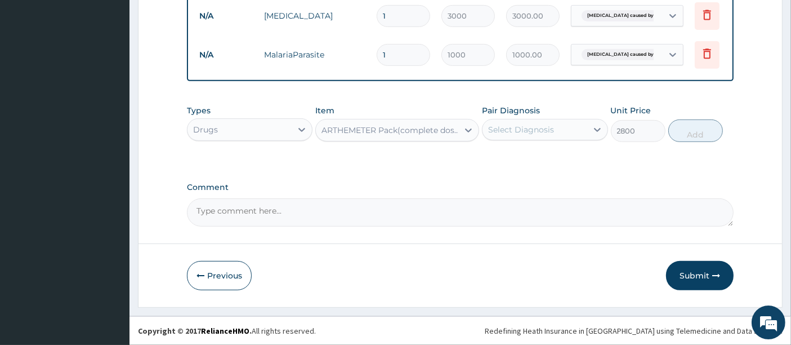
click at [538, 125] on div "Select Diagnosis" at bounding box center [521, 129] width 66 height 11
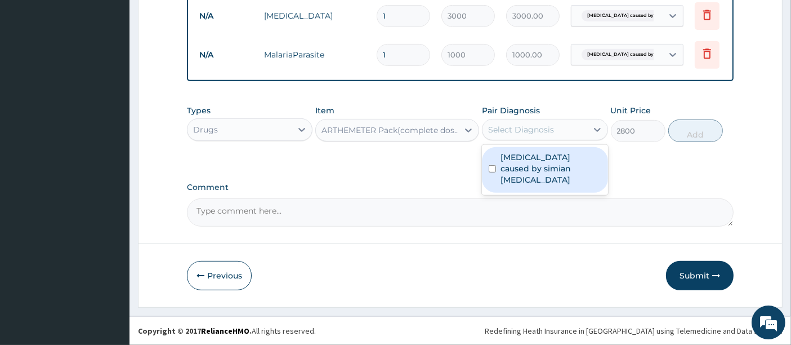
drag, startPoint x: 541, startPoint y: 162, endPoint x: 586, endPoint y: 137, distance: 51.1
click at [542, 162] on label "Malaria caused by simian plasmodia" at bounding box center [550, 168] width 100 height 34
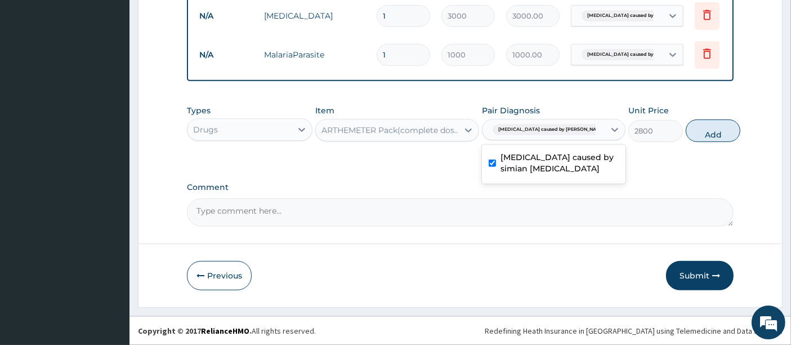
click at [582, 162] on label "Malaria caused by simian plasmodia" at bounding box center [559, 162] width 118 height 23
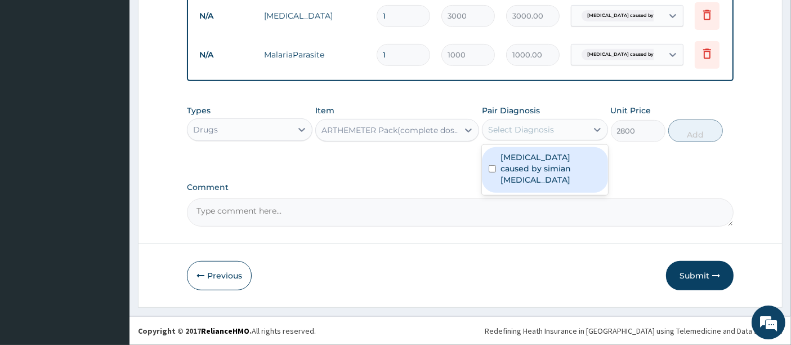
click at [592, 153] on label "Malaria caused by simian plasmodia" at bounding box center [550, 168] width 100 height 34
checkbox input "true"
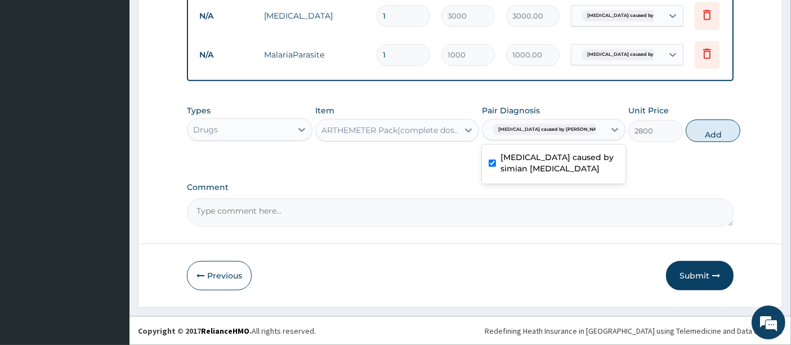
click at [686, 131] on button "Add" at bounding box center [713, 130] width 55 height 23
type input "0"
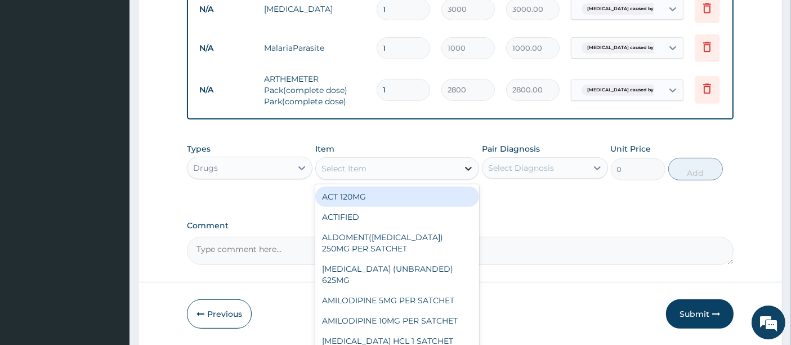
click at [461, 173] on div at bounding box center [468, 168] width 20 height 20
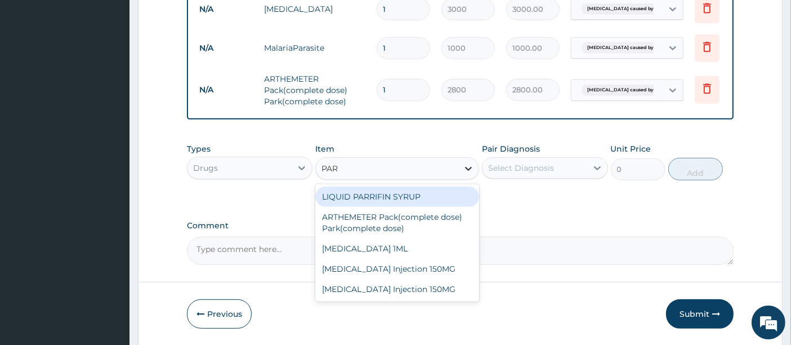
type input "PARA"
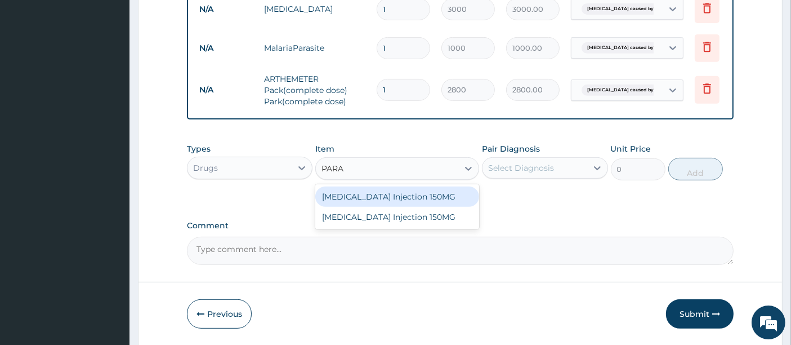
click at [450, 201] on div "Paracetamol Injection 150MG" at bounding box center [397, 196] width 164 height 20
type input "250"
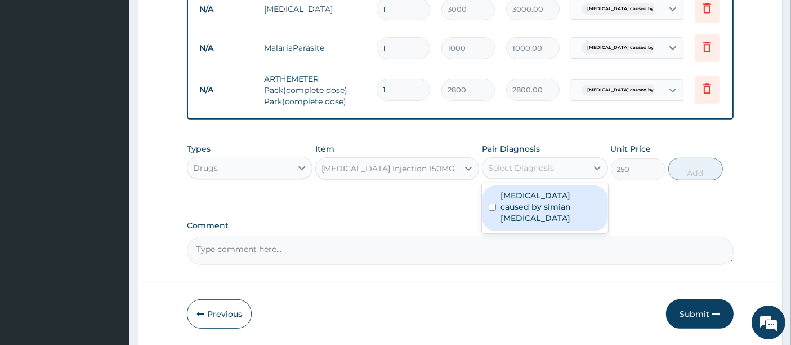
click at [525, 172] on div "Select Diagnosis" at bounding box center [521, 167] width 66 height 11
click at [532, 211] on label "Malaria caused by simian plasmodia" at bounding box center [550, 207] width 100 height 34
checkbox input "true"
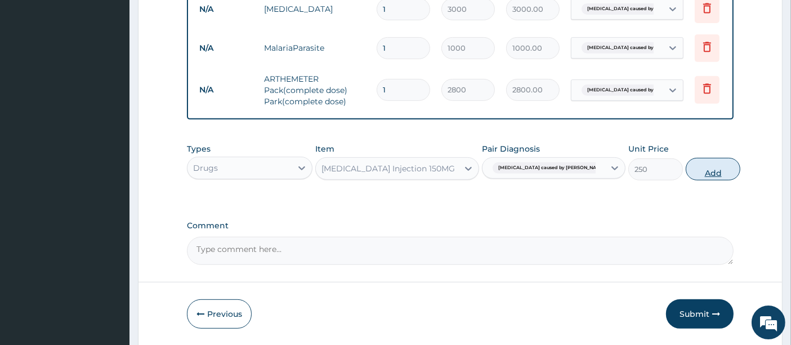
click at [686, 180] on button "Add" at bounding box center [713, 169] width 55 height 23
type input "0"
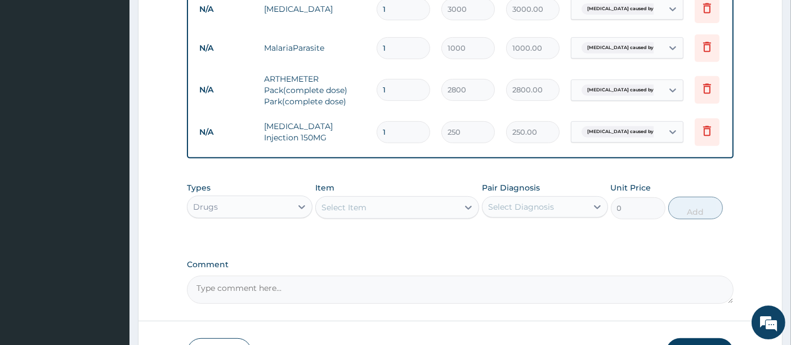
type input "0.00"
type input "4"
type input "1000.00"
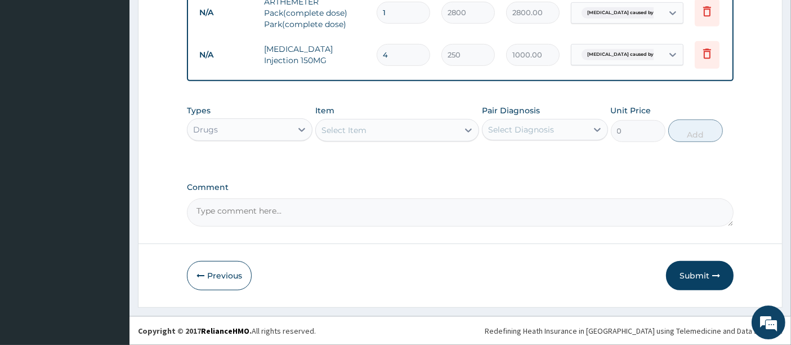
scroll to position [582, 0]
type input "4"
click at [696, 275] on button "Submit" at bounding box center [700, 275] width 68 height 29
